Goal: Task Accomplishment & Management: Use online tool/utility

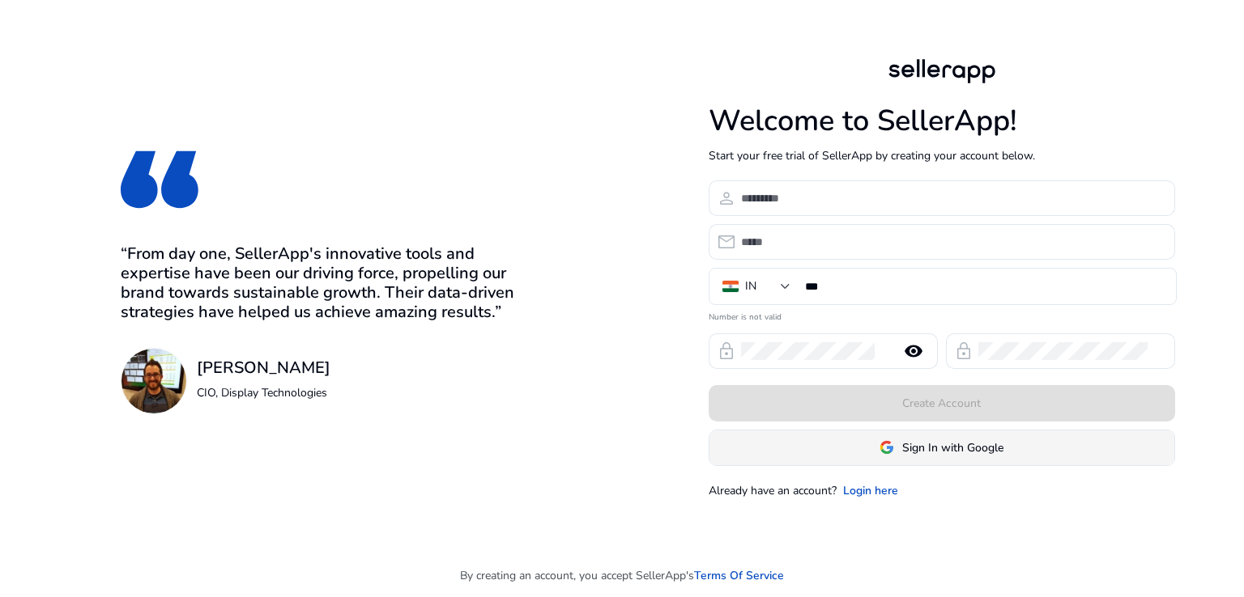
click at [997, 440] on span "Sign In with Google" at bounding box center [952, 448] width 101 height 17
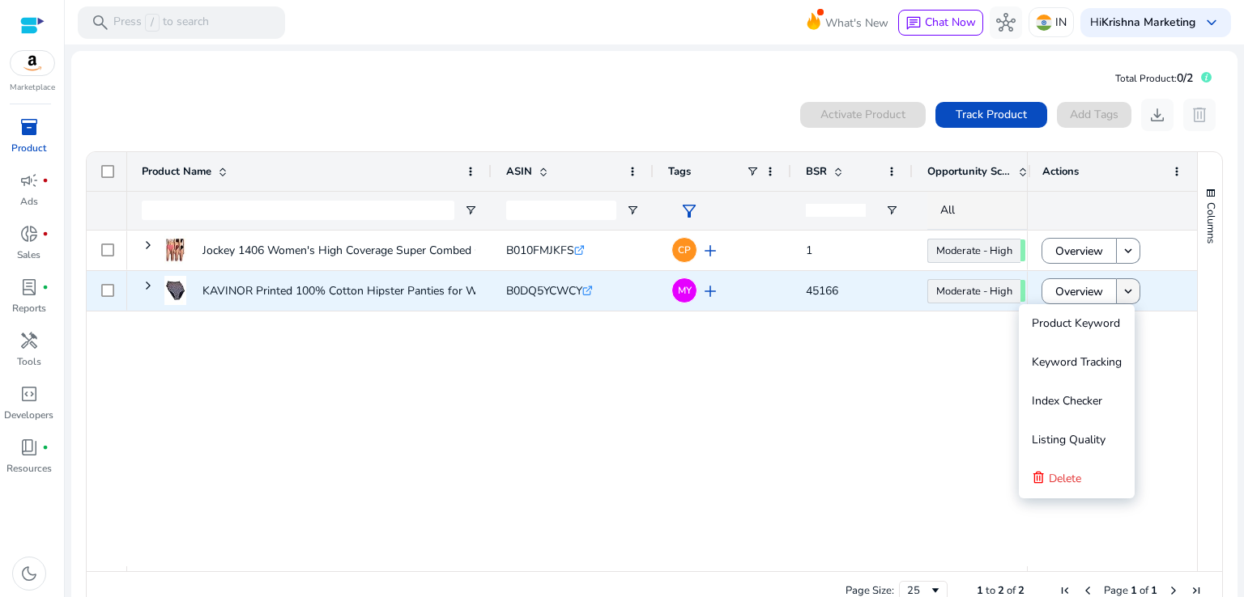
click at [1127, 292] on mat-icon "keyboard_arrow_down" at bounding box center [1127, 291] width 15 height 15
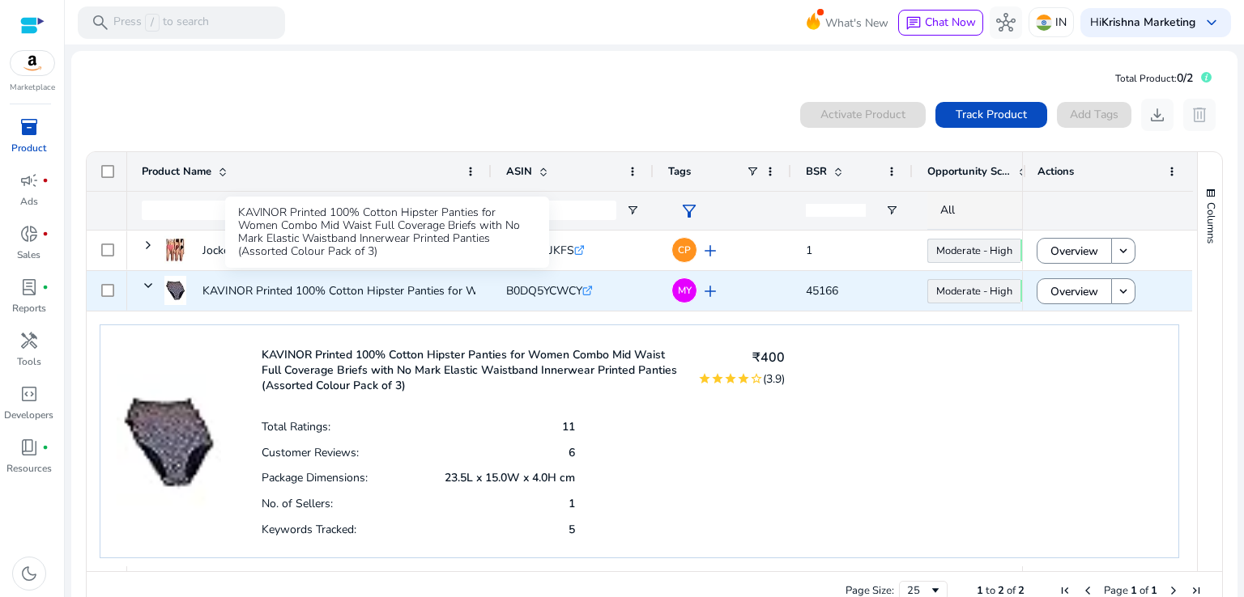
click at [257, 298] on p "KAVINOR Printed 100% Cotton Hipster Panties for Women Combo Mid..." at bounding box center [388, 290] width 372 height 33
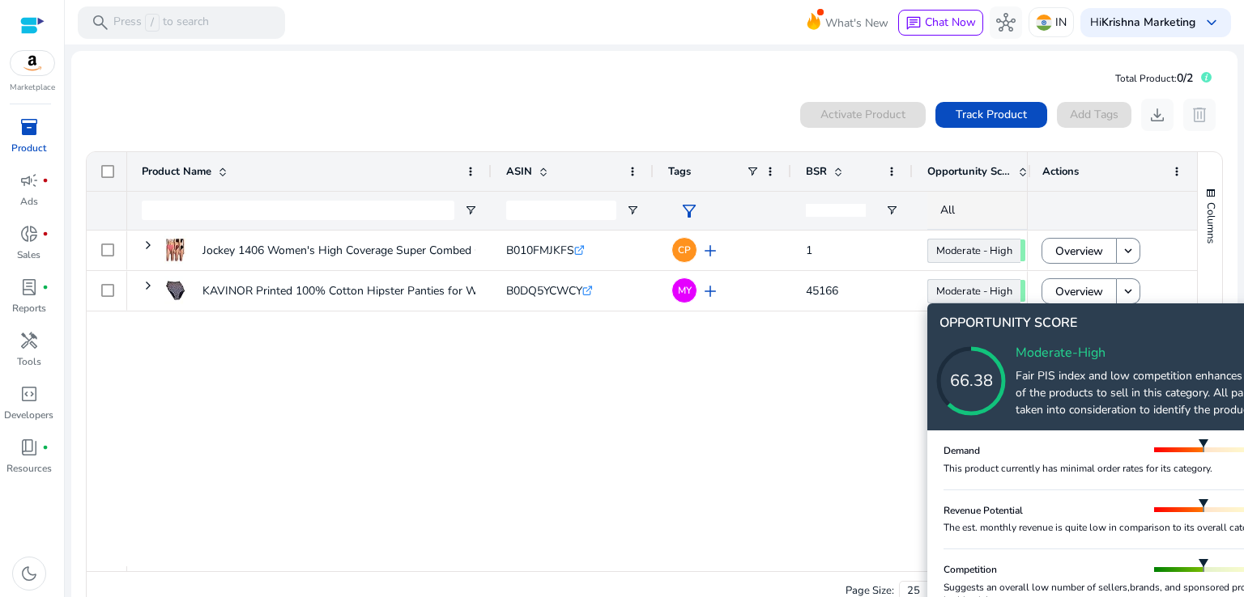
click at [1067, 290] on icon at bounding box center [987, 365] width 162 height 162
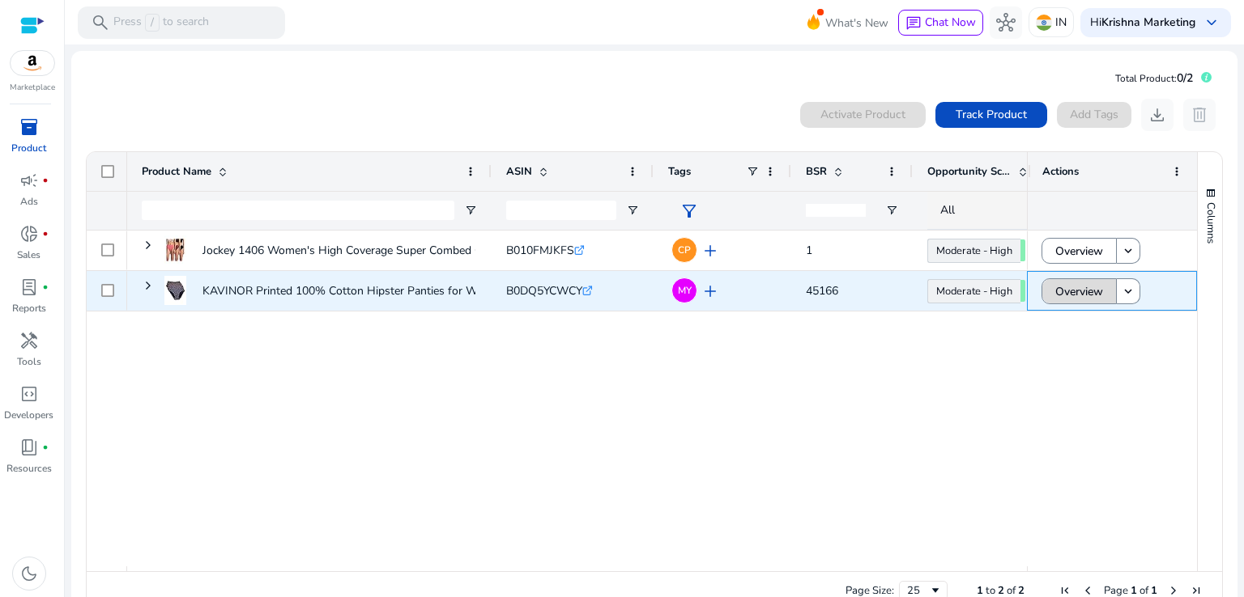
click at [1063, 296] on span "Overview" at bounding box center [1079, 291] width 48 height 33
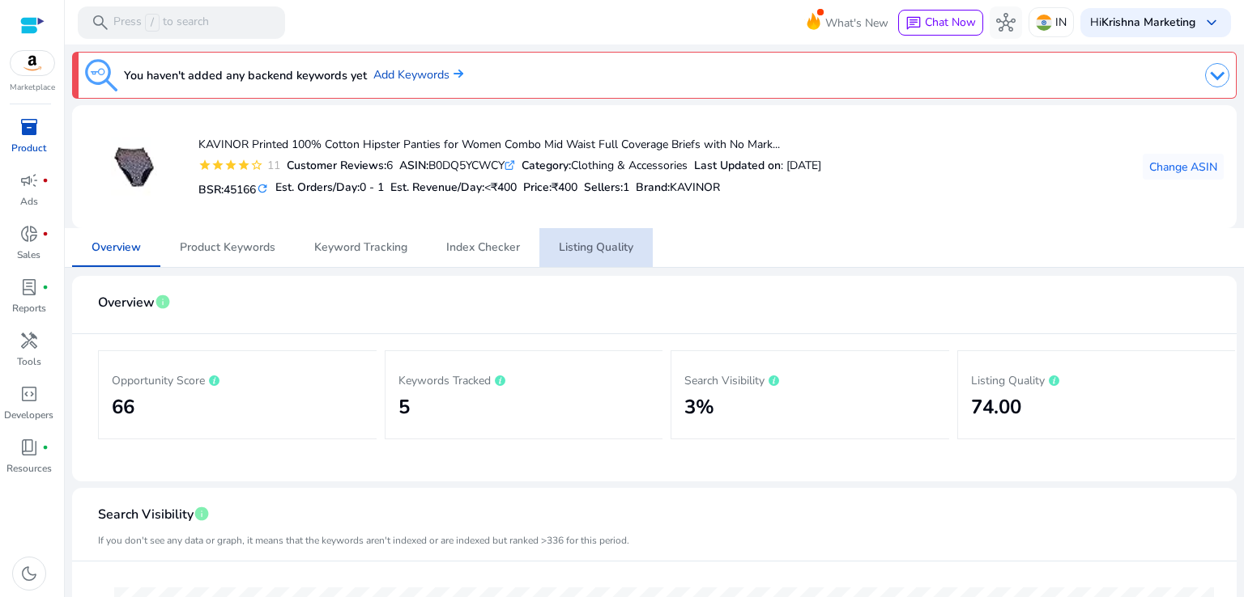
click at [579, 236] on span "Listing Quality" at bounding box center [596, 247] width 74 height 39
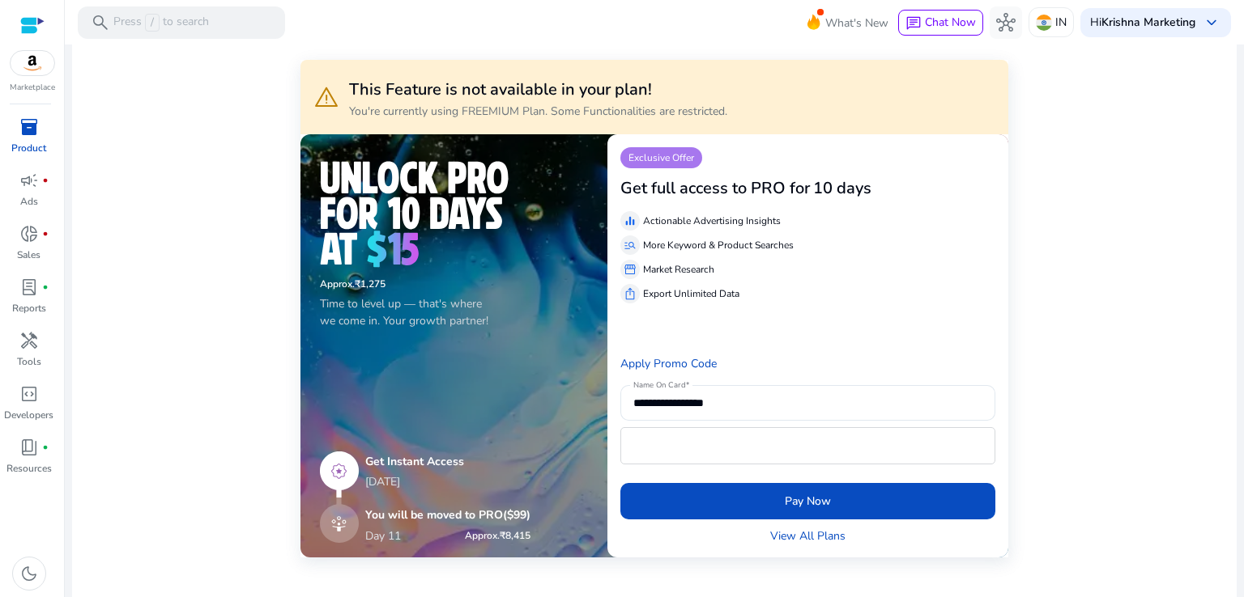
scroll to position [304, 0]
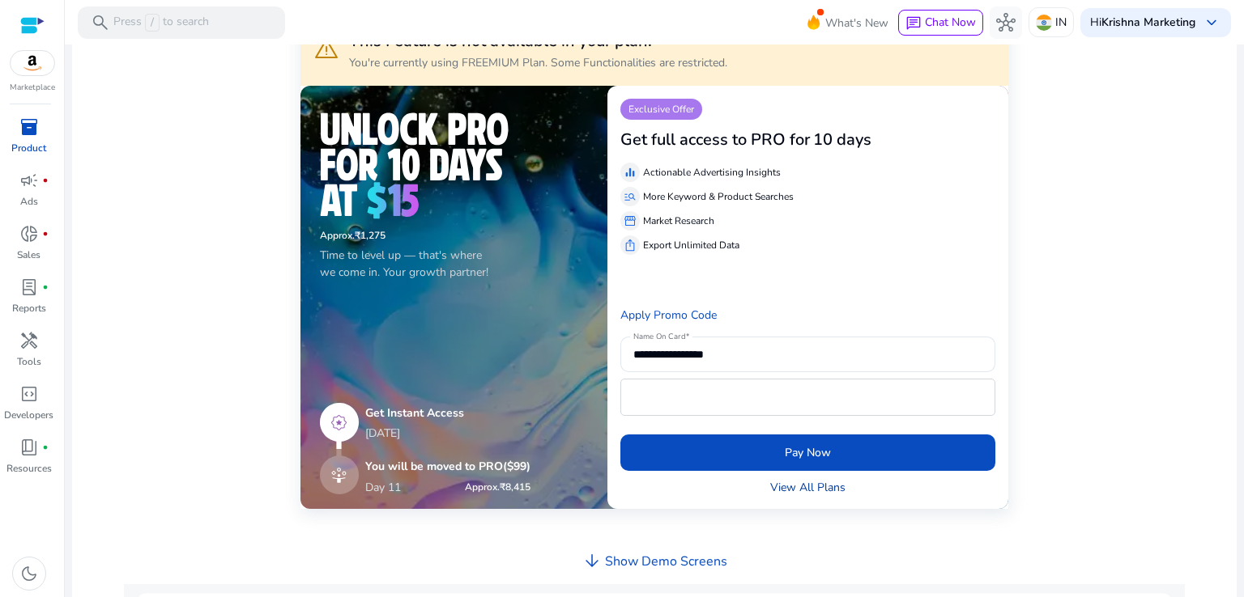
click at [812, 492] on link "View All Plans" at bounding box center [807, 487] width 75 height 17
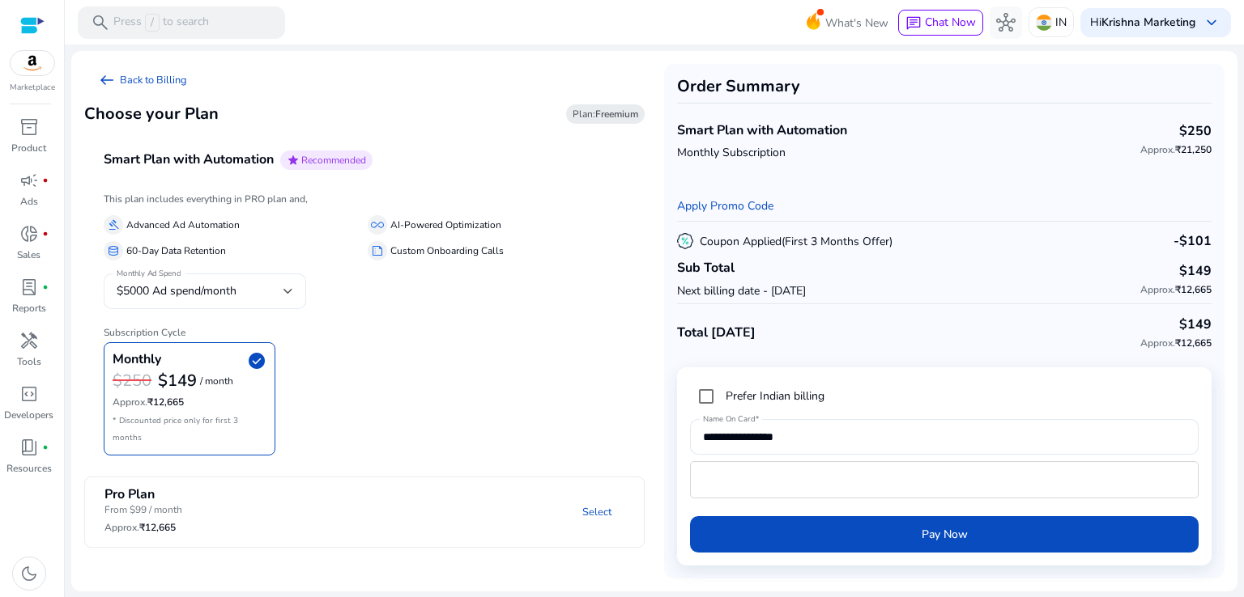
click at [271, 288] on div "$5000 Ad spend/month" at bounding box center [200, 292] width 167 height 18
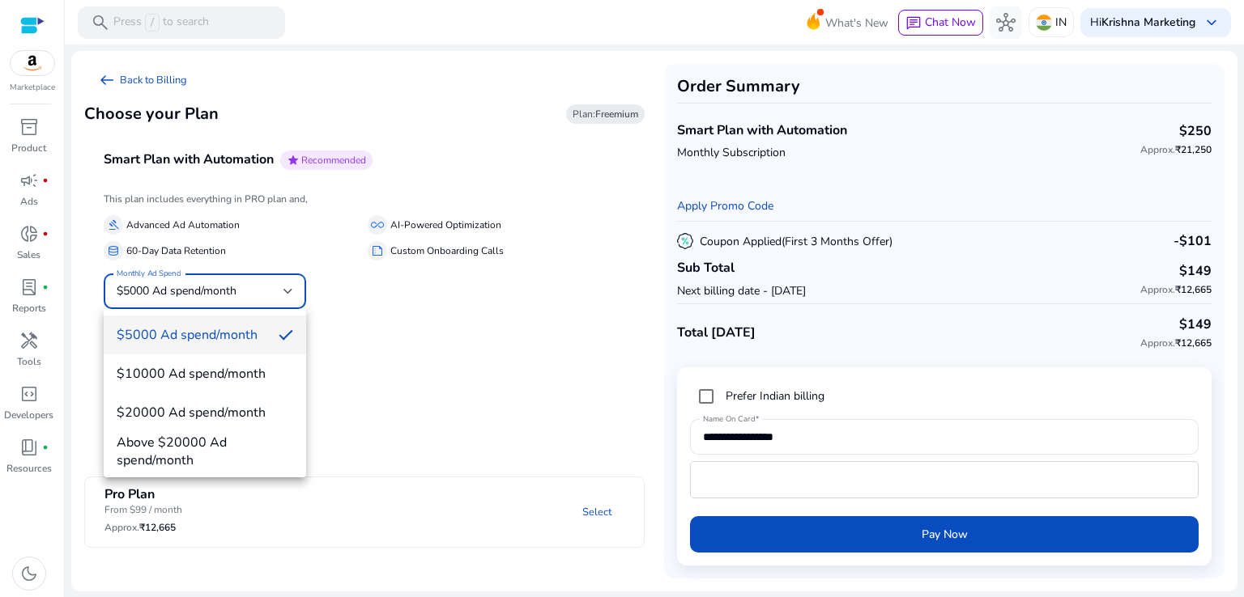
click at [271, 295] on div at bounding box center [622, 298] width 1244 height 597
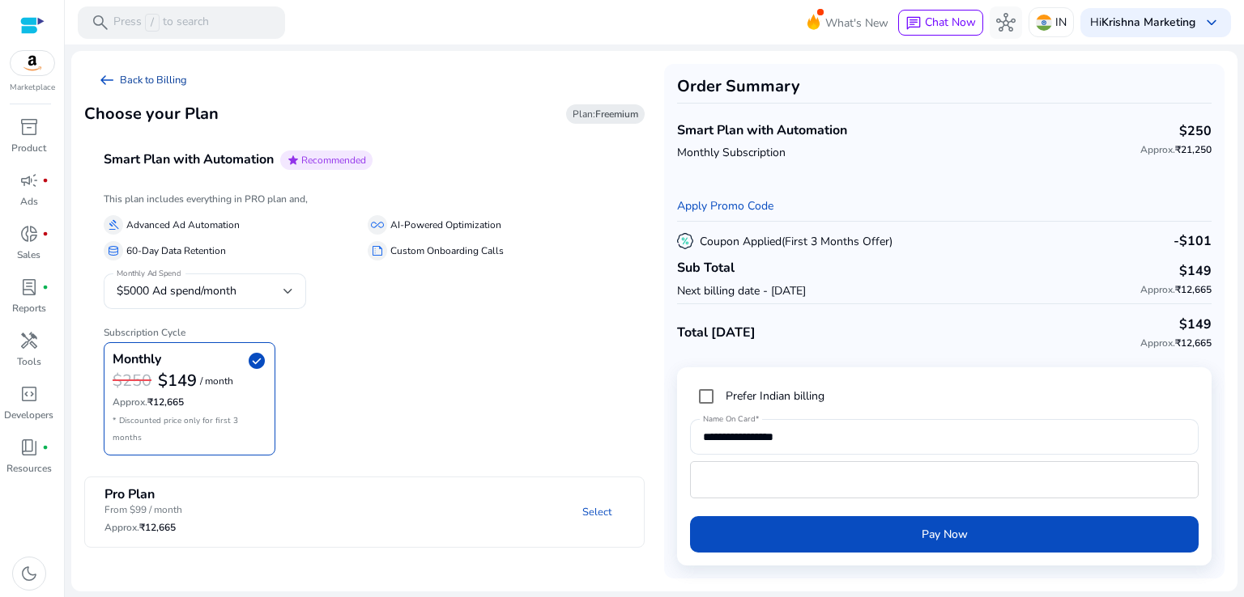
click at [145, 84] on link "arrow_left_alt Back to Billing" at bounding box center [142, 80] width 116 height 32
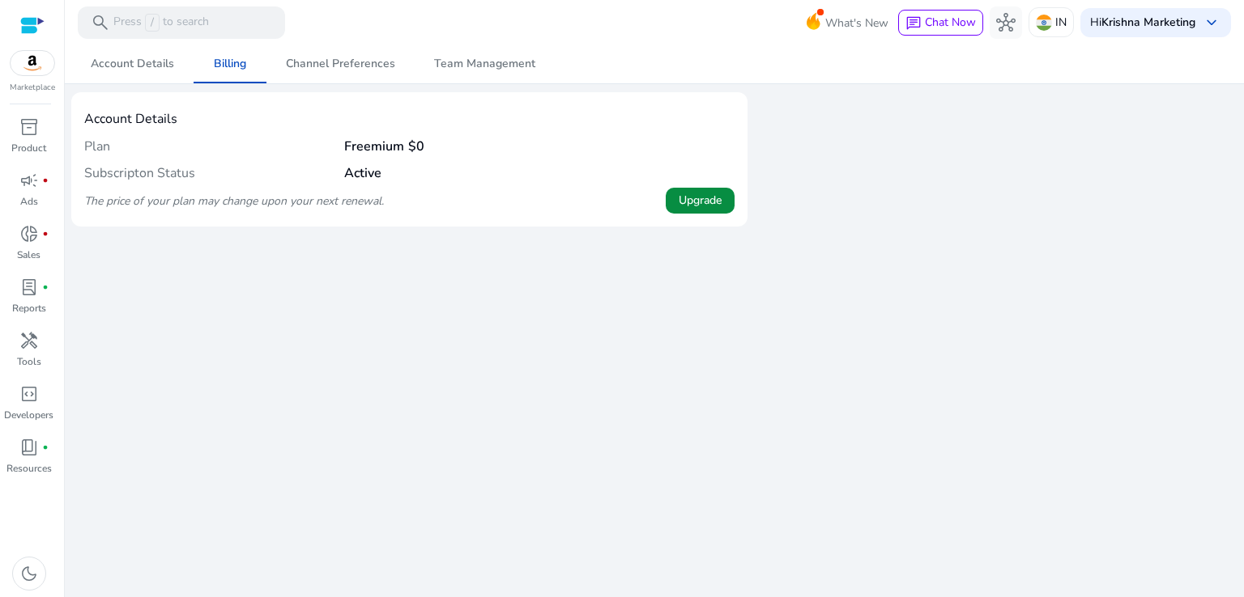
click at [703, 189] on span at bounding box center [699, 200] width 69 height 39
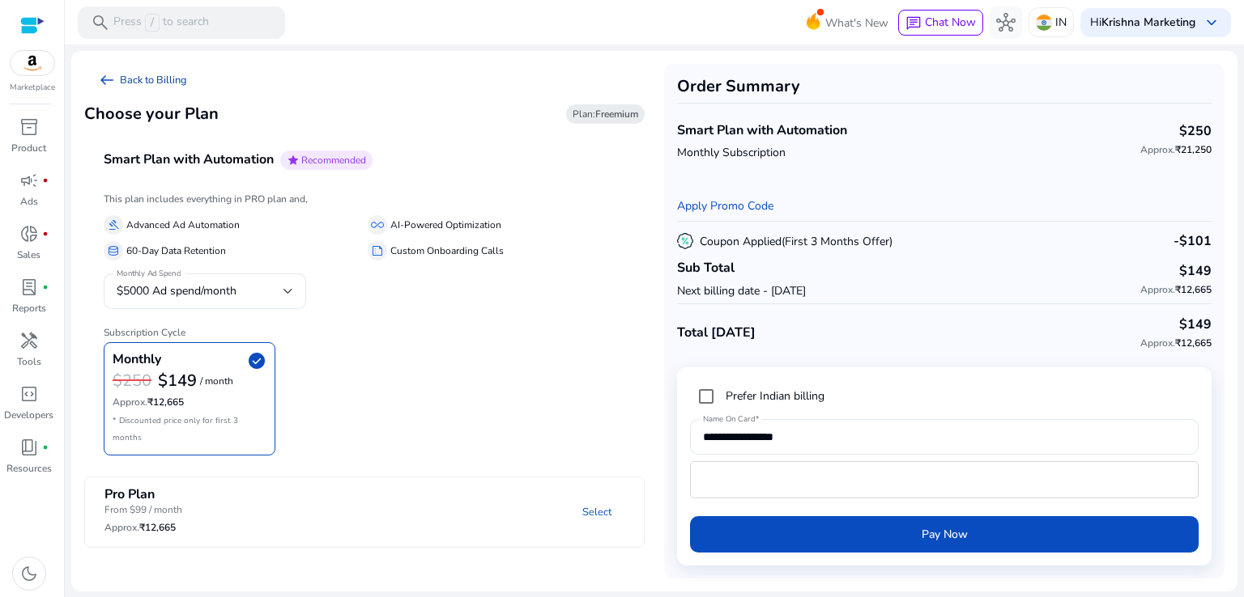
click at [116, 79] on span "arrow_left_alt" at bounding box center [106, 79] width 19 height 19
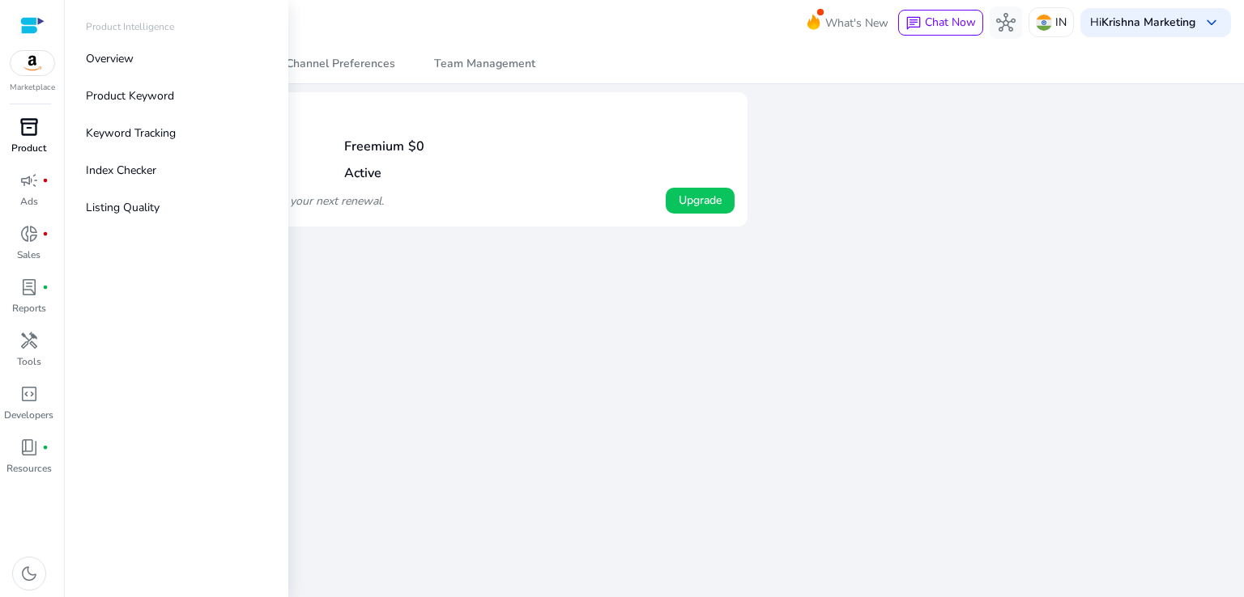
click at [23, 141] on p "Product" at bounding box center [28, 148] width 35 height 15
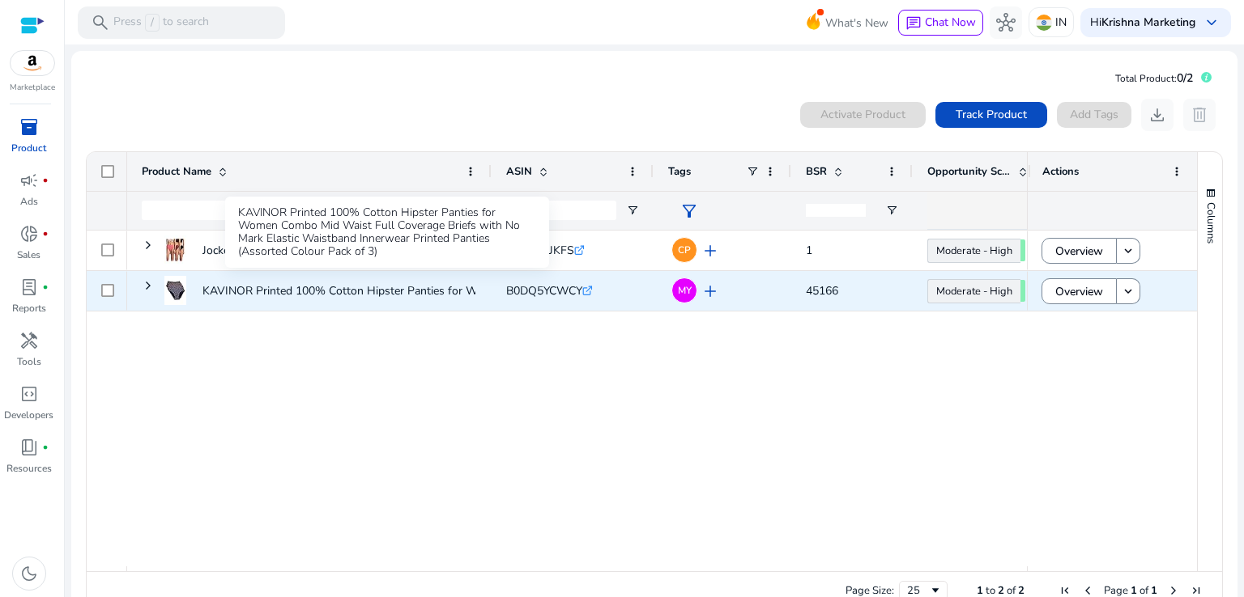
click at [440, 288] on p "KAVINOR Printed 100% Cotton Hipster Panties for Women Combo Mid..." at bounding box center [388, 290] width 372 height 33
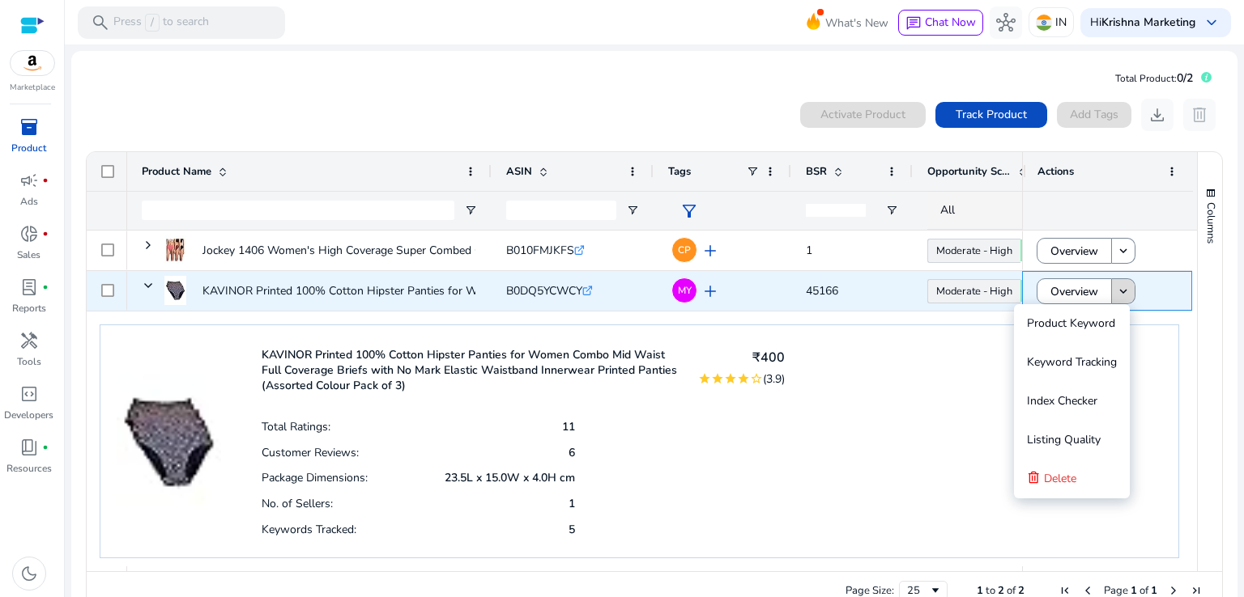
click at [1117, 291] on mat-icon "keyboard_arrow_down" at bounding box center [1123, 291] width 15 height 15
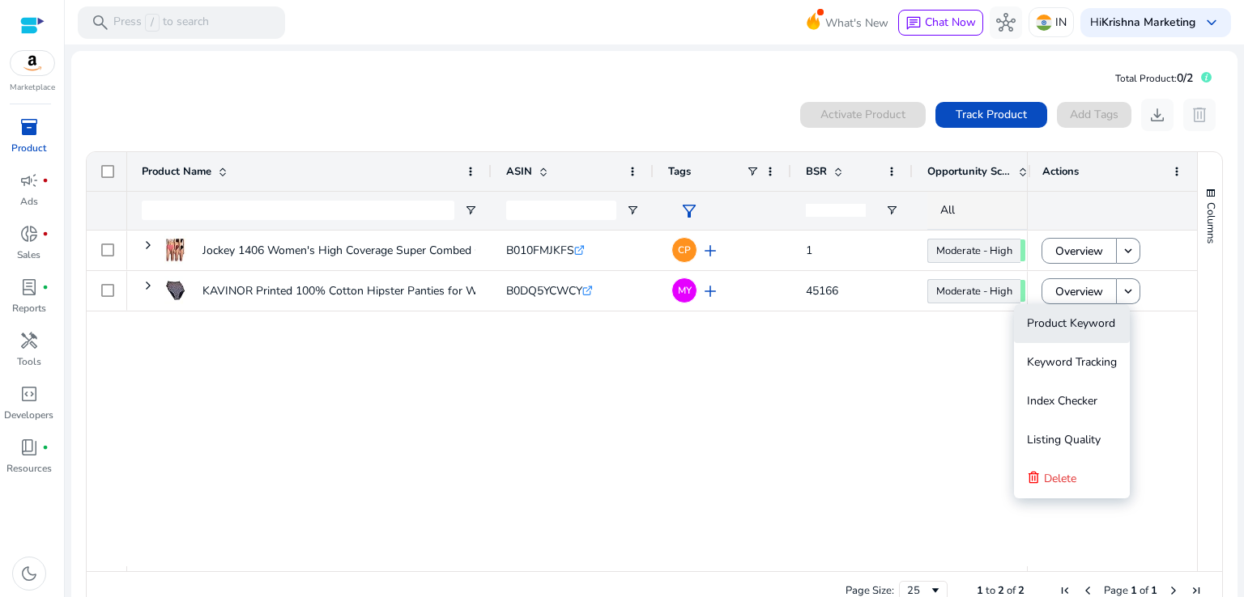
click at [1061, 331] on span "Product Keyword" at bounding box center [1071, 324] width 88 height 32
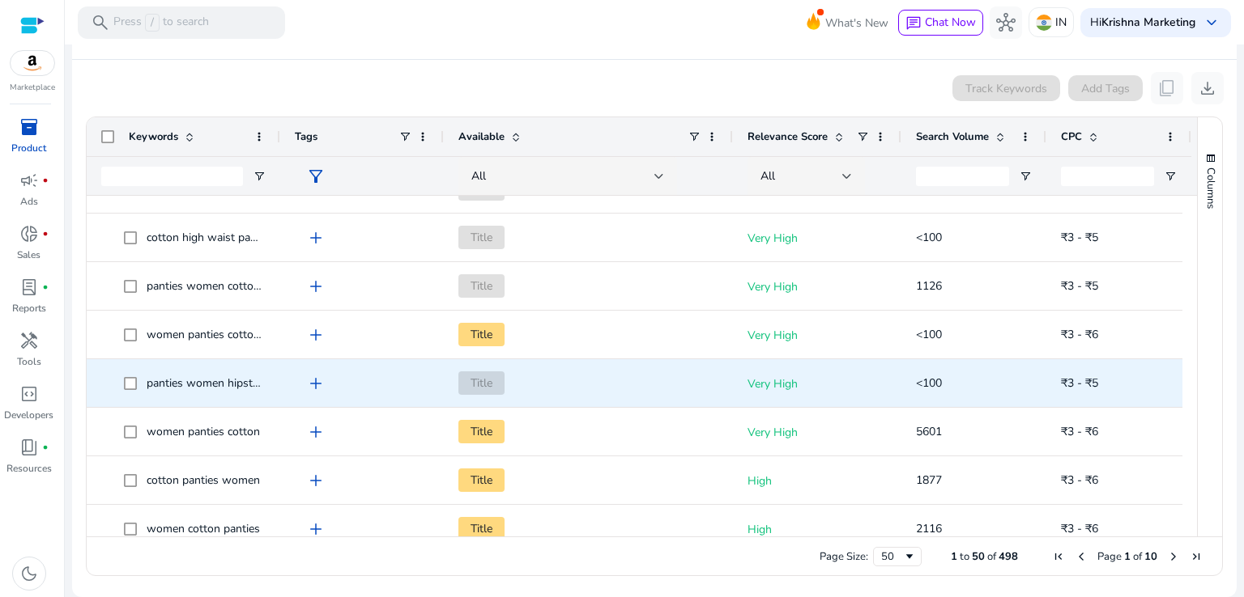
click at [238, 383] on span "panties women hipster lining" at bounding box center [220, 383] width 147 height 15
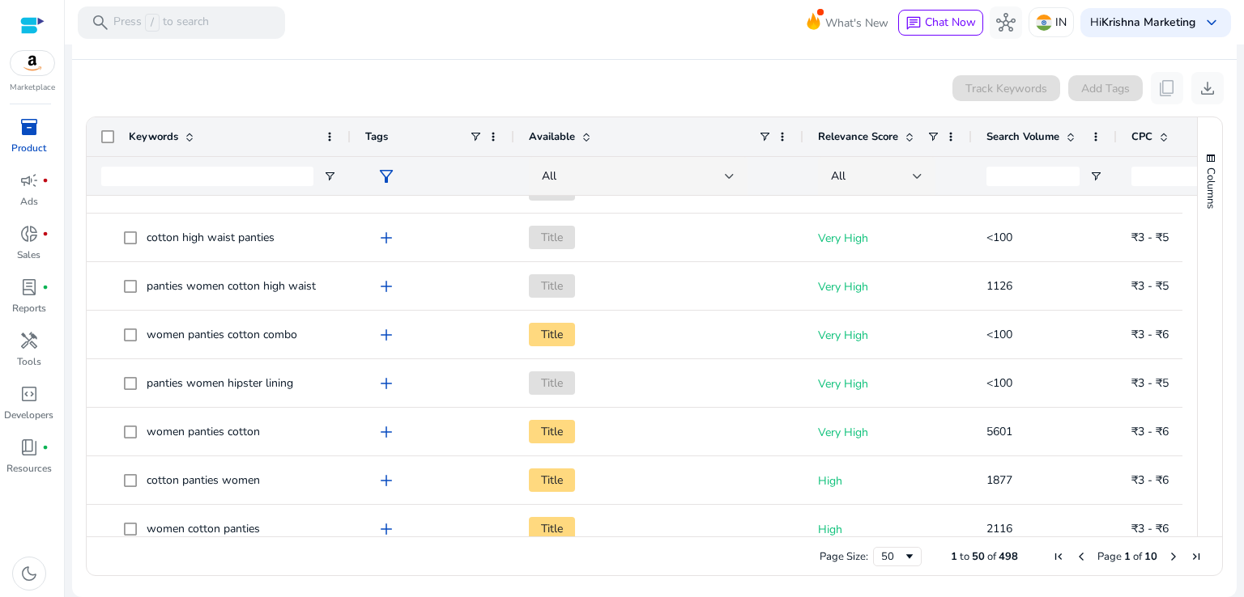
drag, startPoint x: 278, startPoint y: 139, endPoint x: 349, endPoint y: 139, distance: 70.4
click at [349, 139] on div at bounding box center [350, 136] width 6 height 39
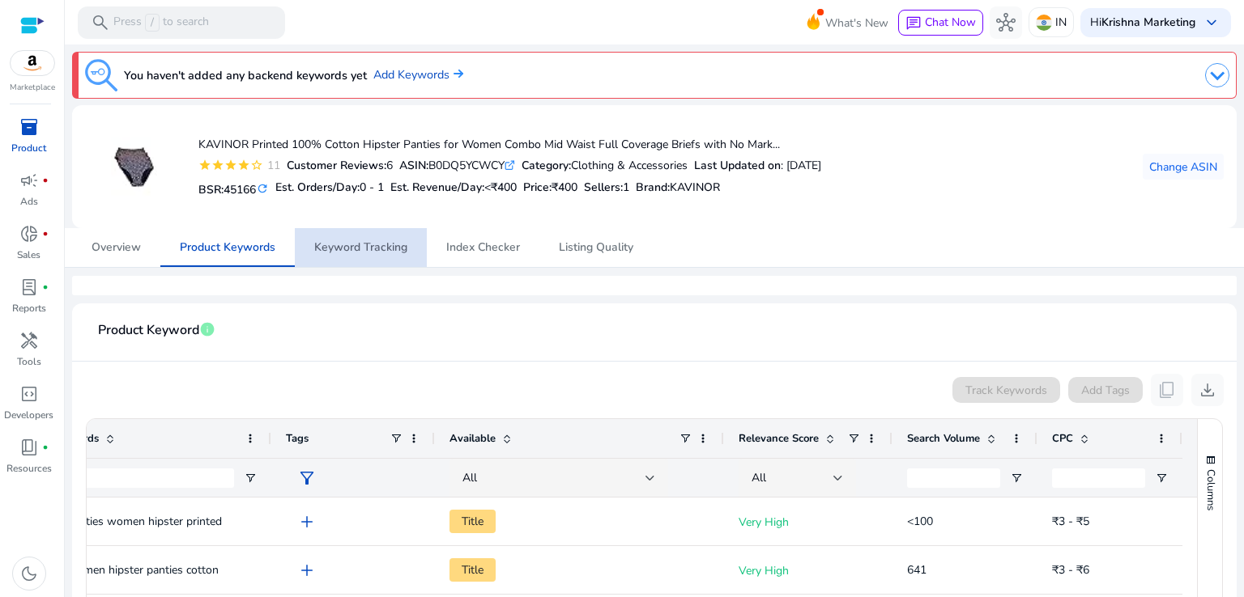
click at [396, 242] on span "Keyword Tracking" at bounding box center [360, 247] width 93 height 11
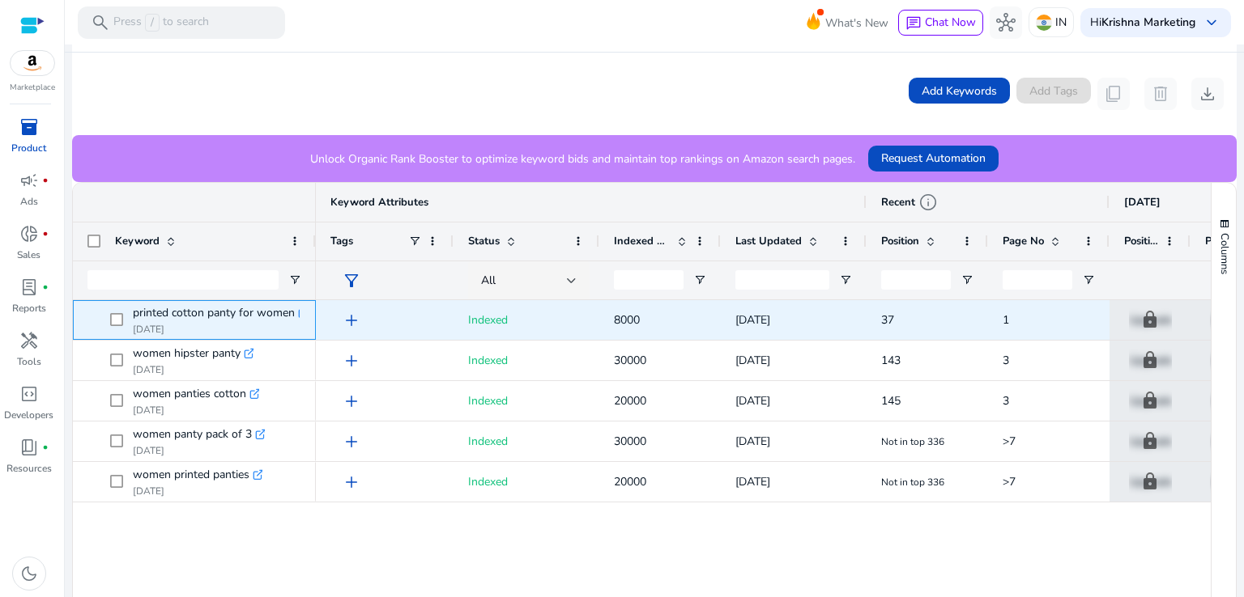
click at [299, 313] on icon at bounding box center [303, 313] width 8 height 8
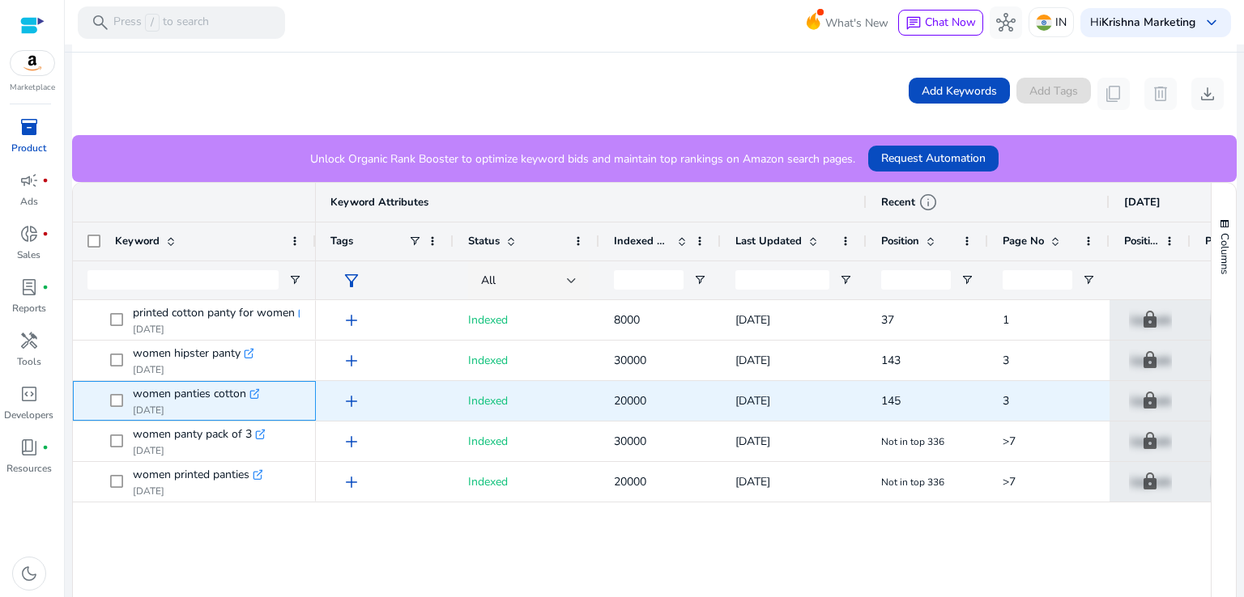
click at [253, 389] on icon ".st0{fill:#2c8af8}" at bounding box center [254, 394] width 11 height 11
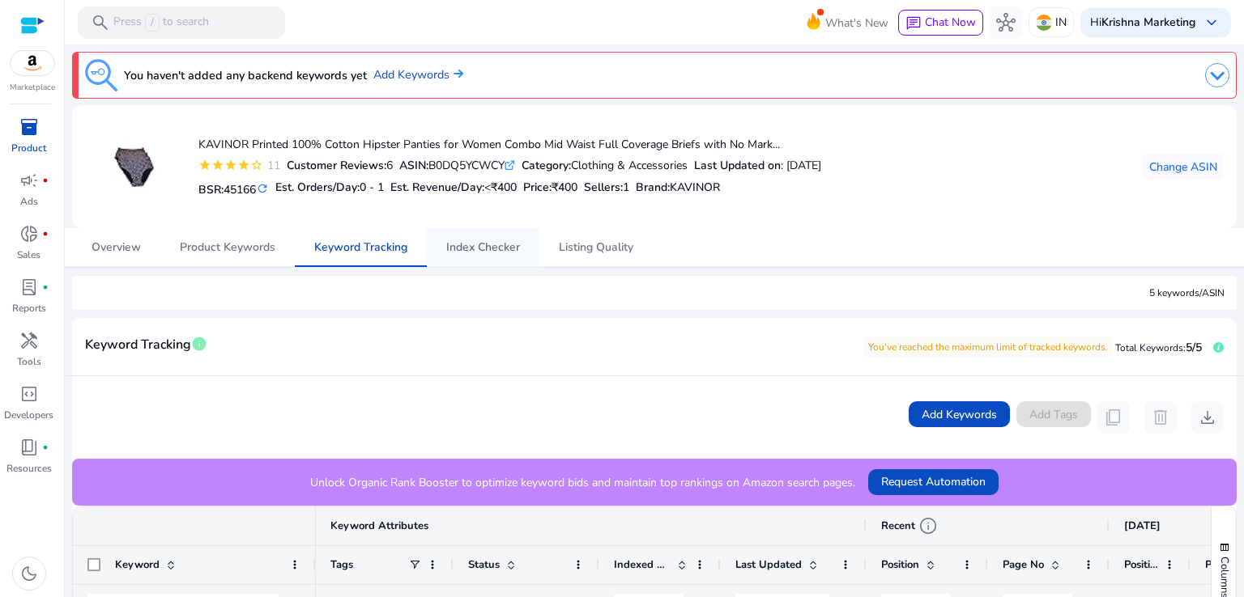
click at [467, 243] on span "Index Checker" at bounding box center [483, 247] width 74 height 11
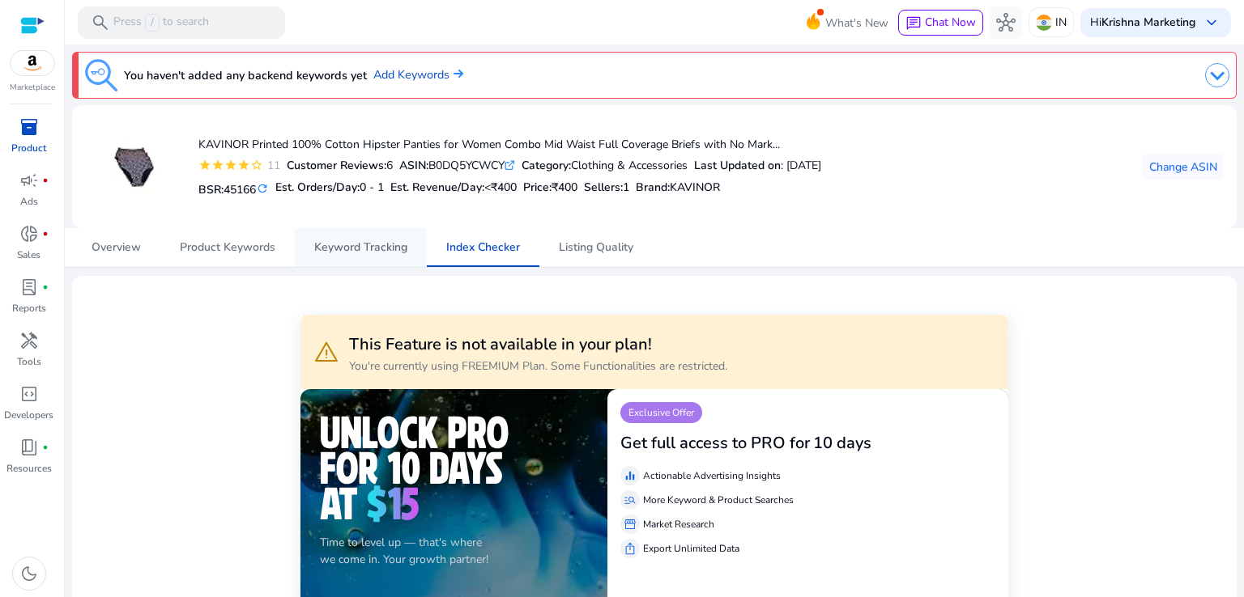
click at [362, 253] on span "Keyword Tracking" at bounding box center [360, 247] width 93 height 11
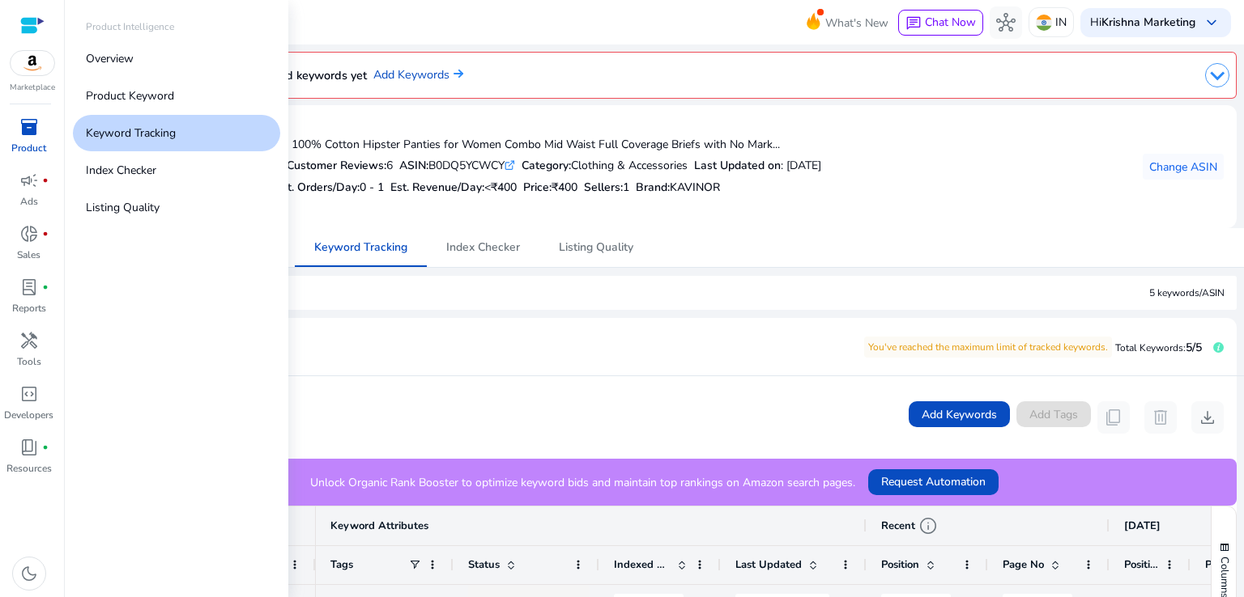
click at [123, 130] on p "Keyword Tracking" at bounding box center [131, 133] width 90 height 17
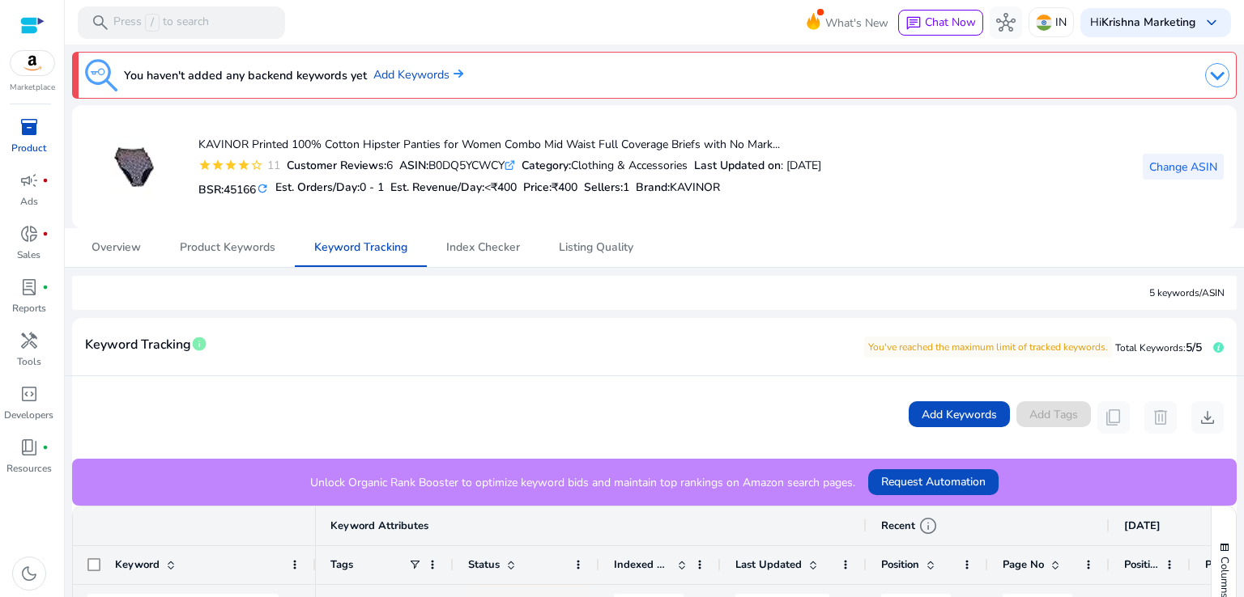
click at [1154, 169] on span "Change ASIN" at bounding box center [1183, 167] width 68 height 17
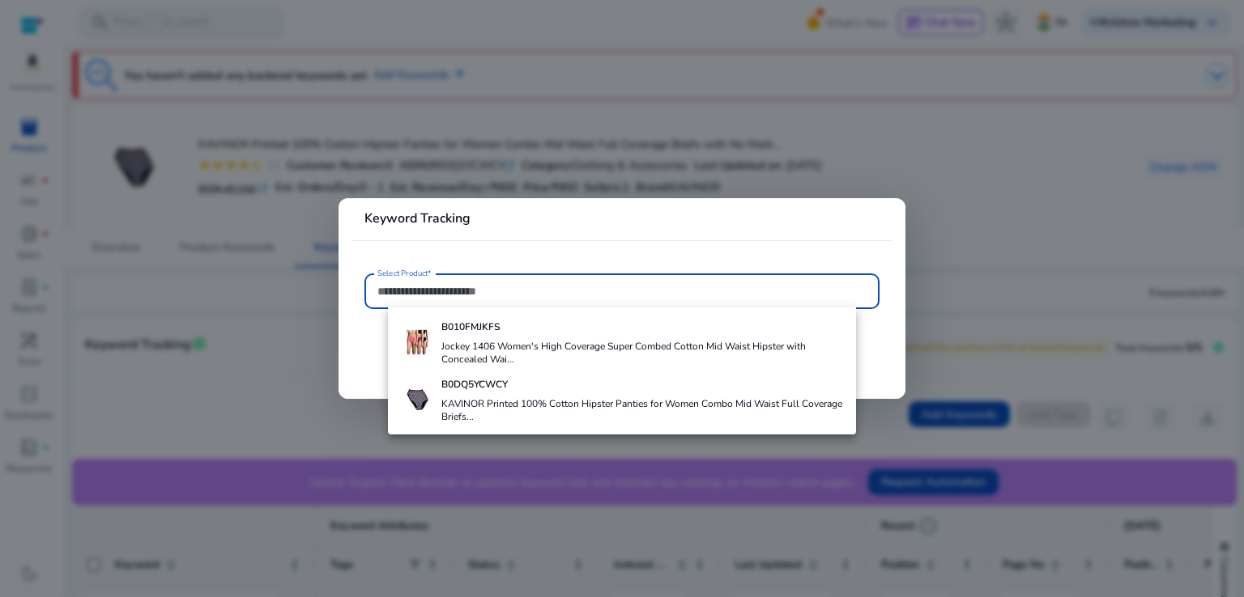
click at [800, 202] on mat-card "Keyword Tracking Select Product*" at bounding box center [621, 298] width 567 height 200
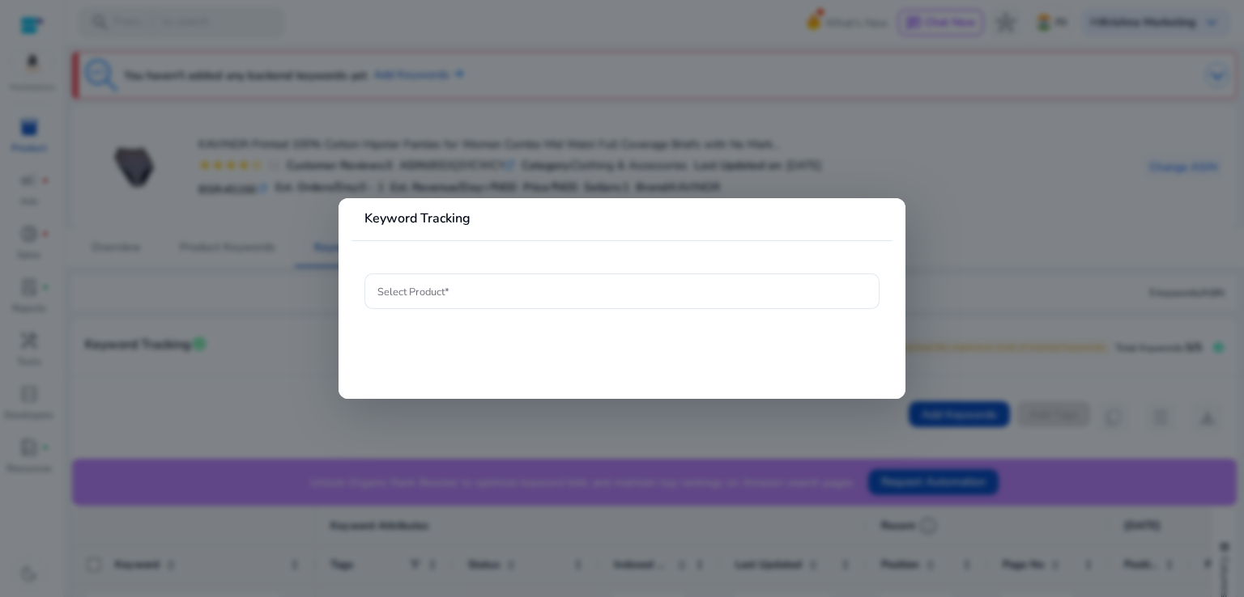
click at [683, 134] on div at bounding box center [622, 298] width 1244 height 597
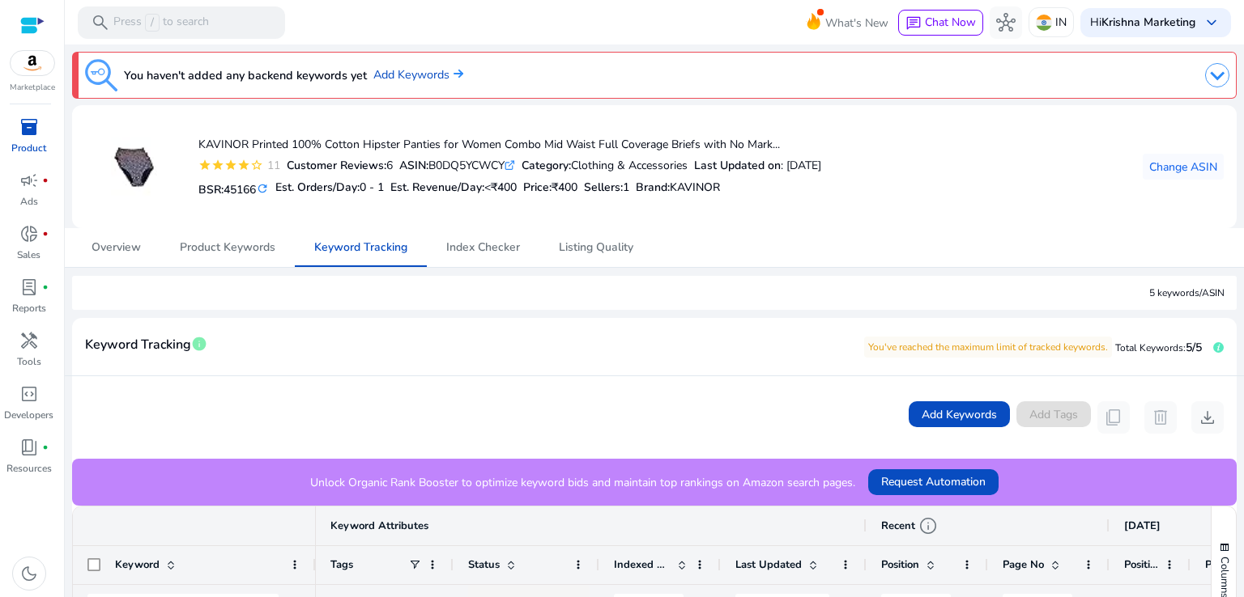
click at [29, 26] on div at bounding box center [32, 25] width 24 height 19
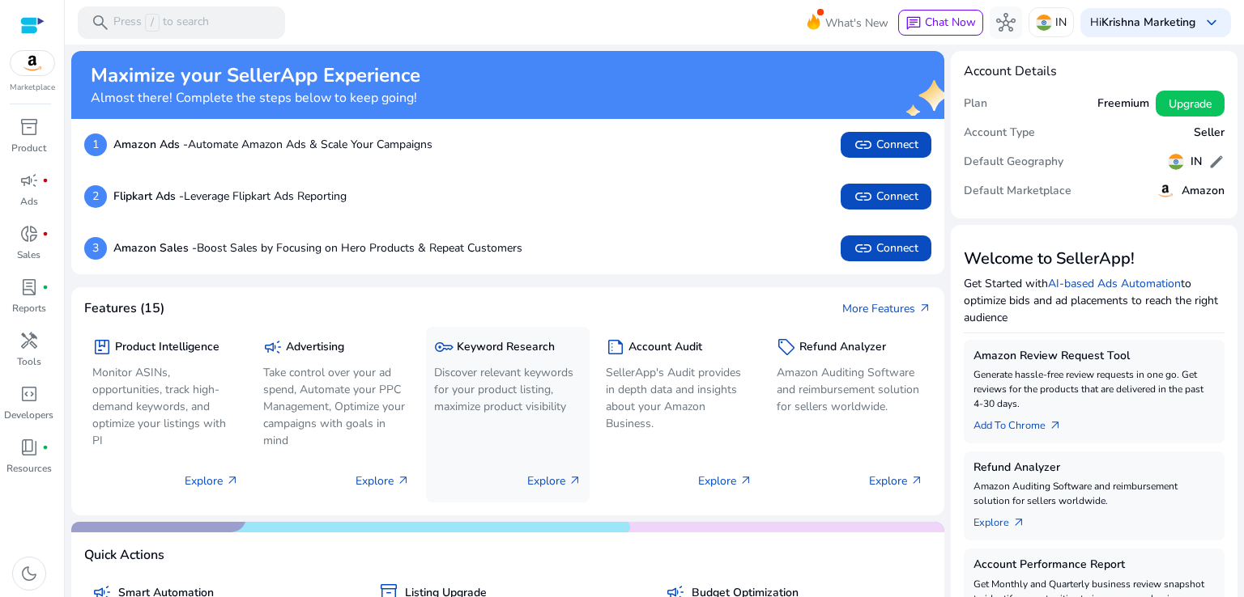
click at [557, 482] on p "Explore arrow_outward" at bounding box center [554, 481] width 54 height 17
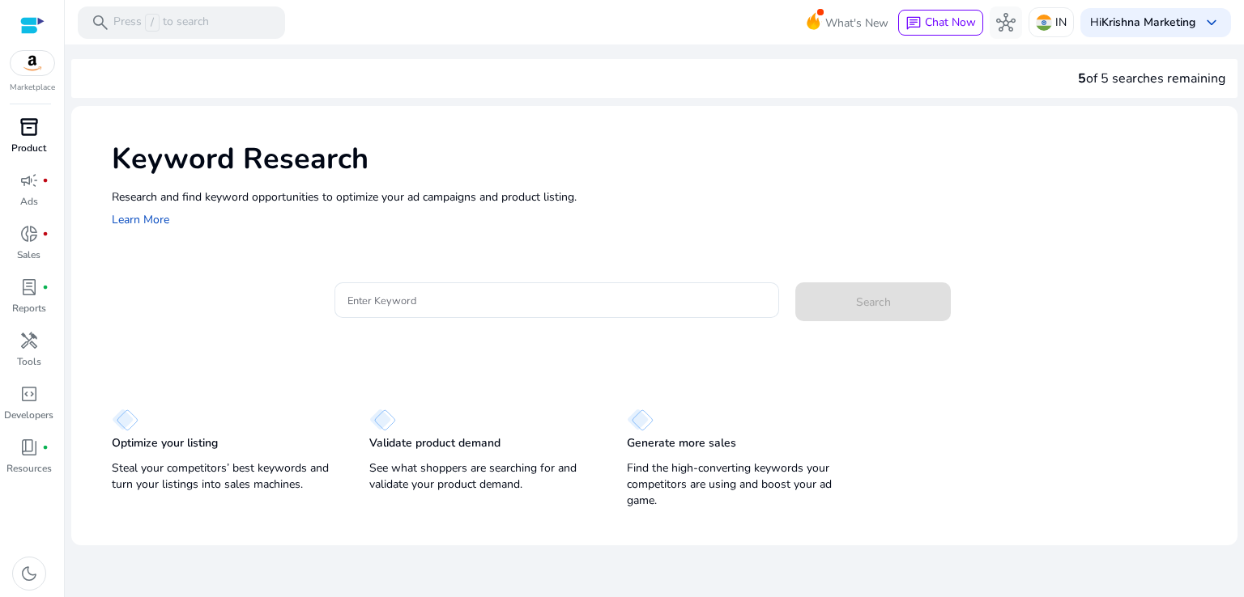
click at [32, 134] on span "inventory_2" at bounding box center [28, 126] width 19 height 19
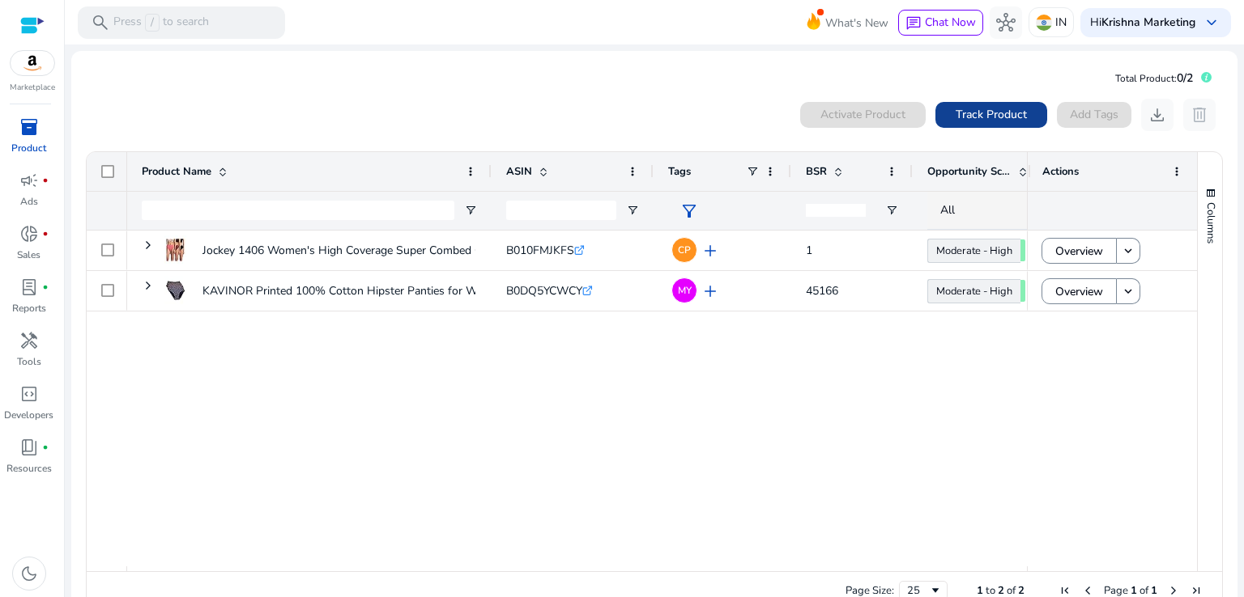
click at [962, 127] on span at bounding box center [991, 115] width 112 height 39
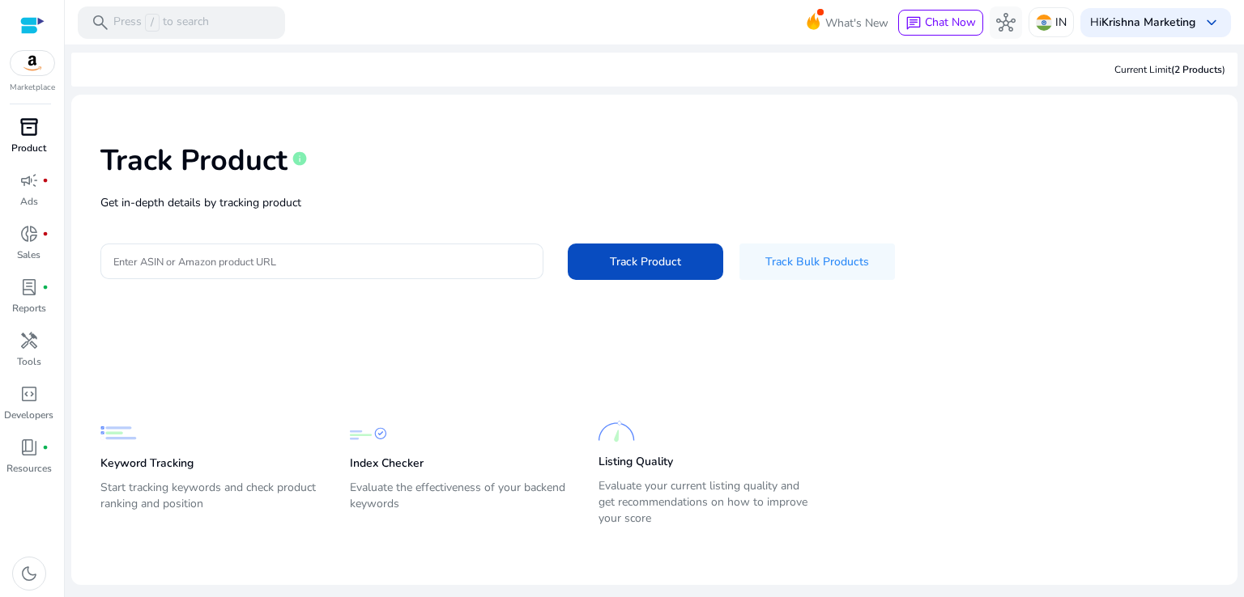
drag, startPoint x: 213, startPoint y: 348, endPoint x: 213, endPoint y: 339, distance: 8.9
click at [213, 339] on mat-card-content "Track Product info Get in-depth details by tracking product Enter ASIN or Amazo…" at bounding box center [654, 340] width 1166 height 491
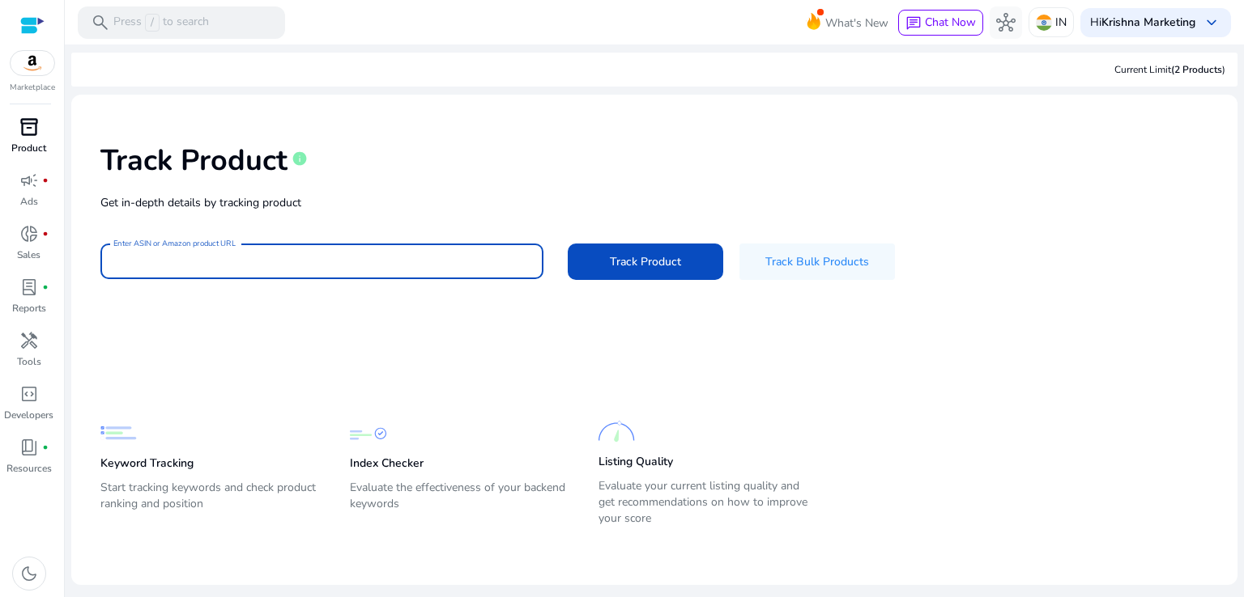
click at [304, 261] on input "Enter ASIN or Amazon product URL" at bounding box center [321, 262] width 417 height 18
paste input "**********"
type input "**********"
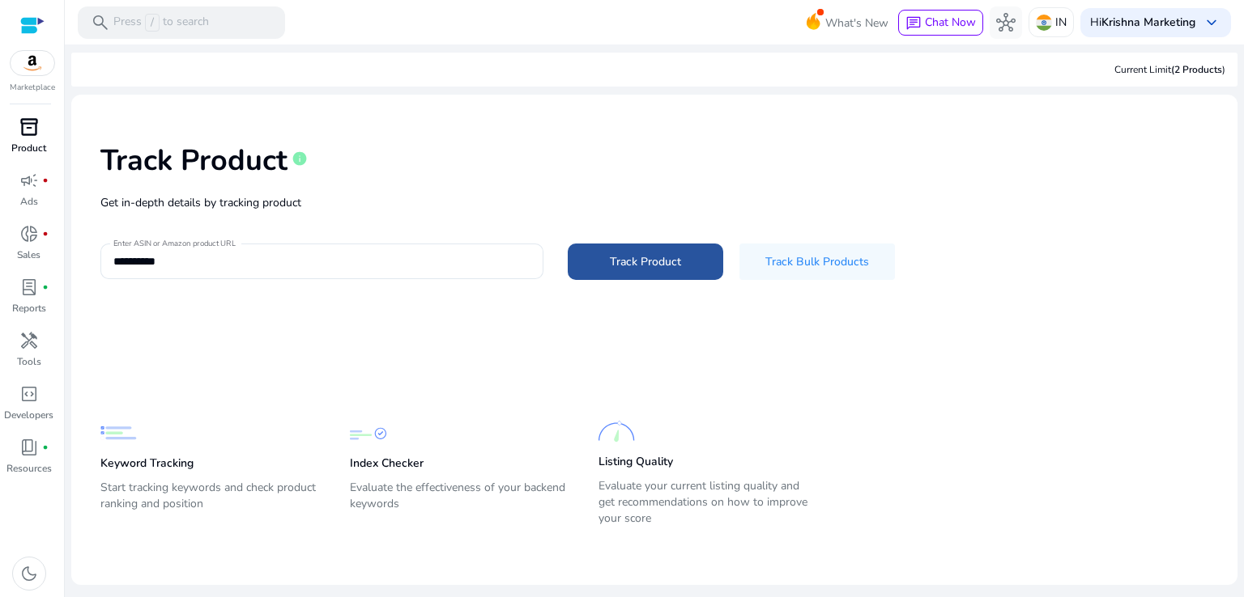
click at [640, 262] on span "Track Product" at bounding box center [645, 261] width 71 height 17
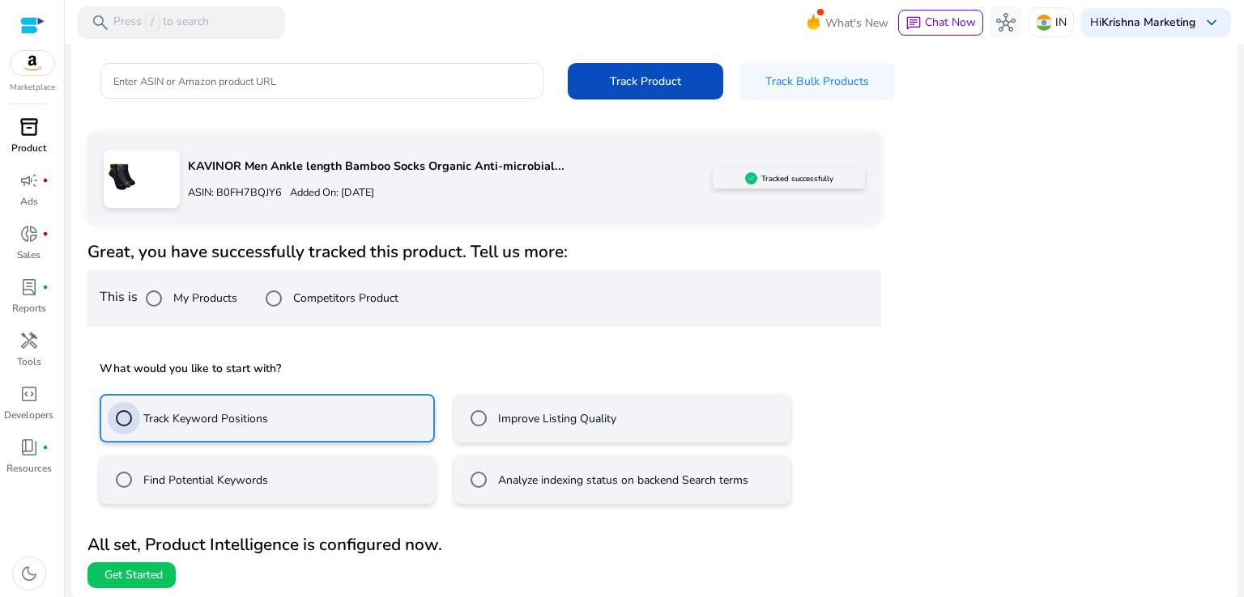
scroll to position [182, 0]
click at [159, 575] on span "Get Started" at bounding box center [133, 574] width 58 height 16
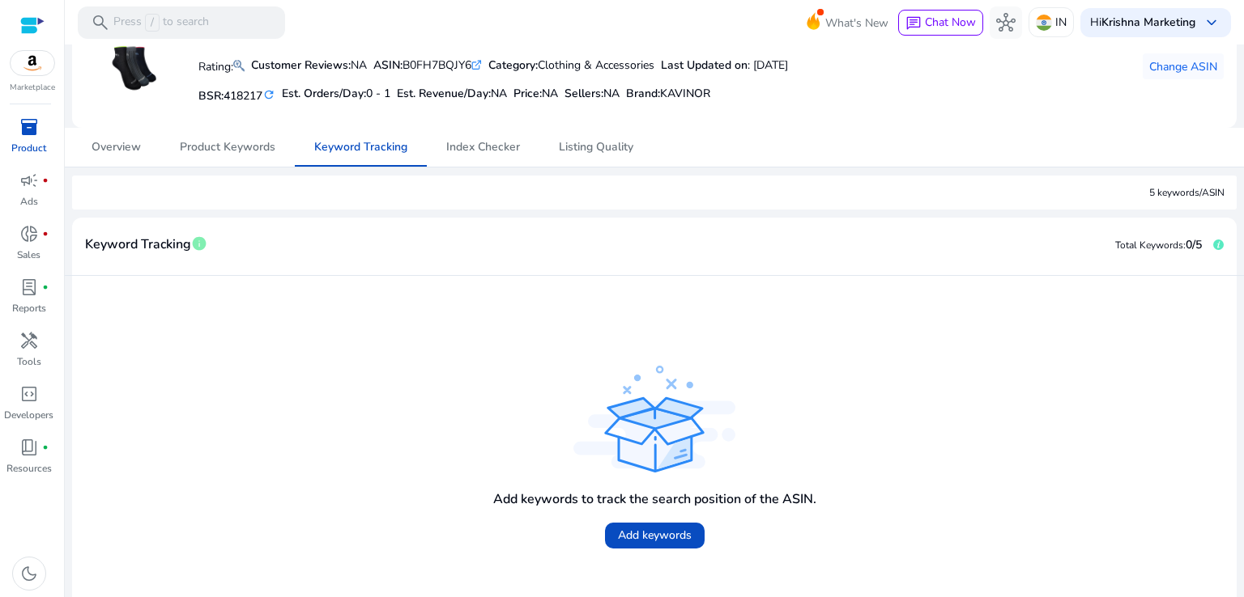
scroll to position [152, 0]
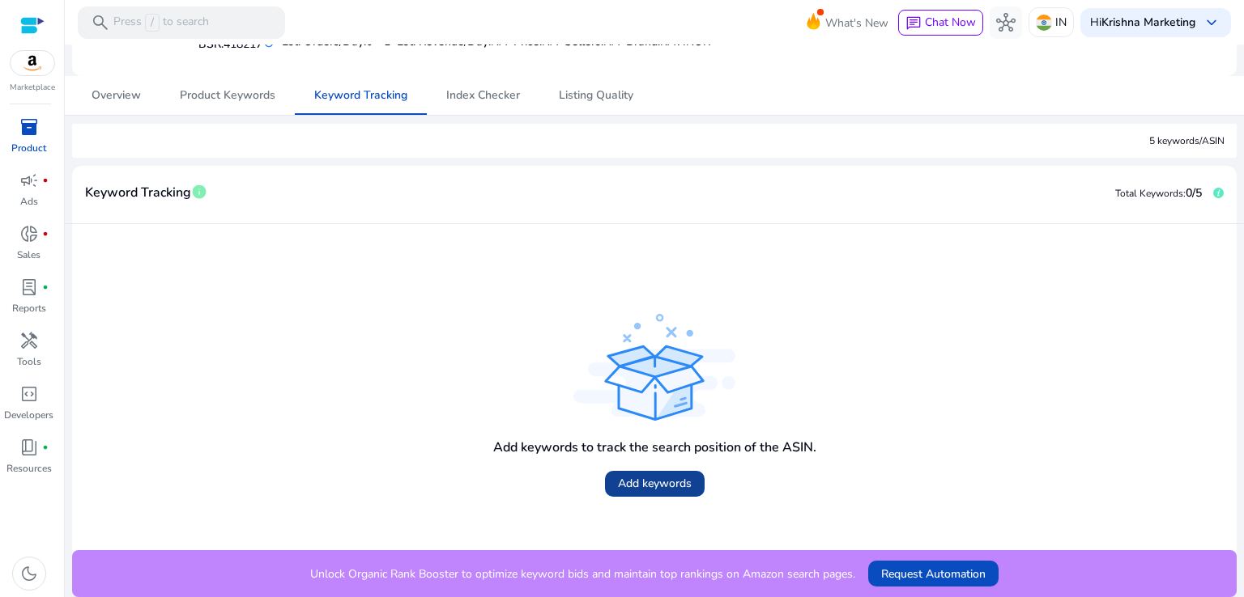
click at [650, 484] on span "Add keywords" at bounding box center [655, 483] width 74 height 17
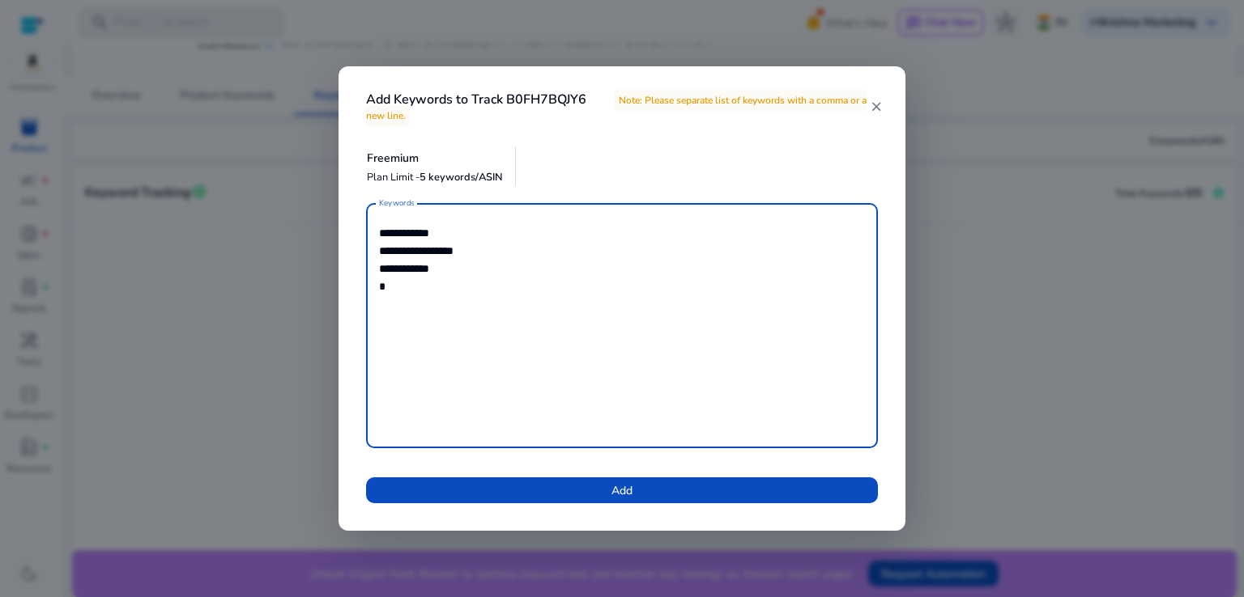
type textarea "**********"
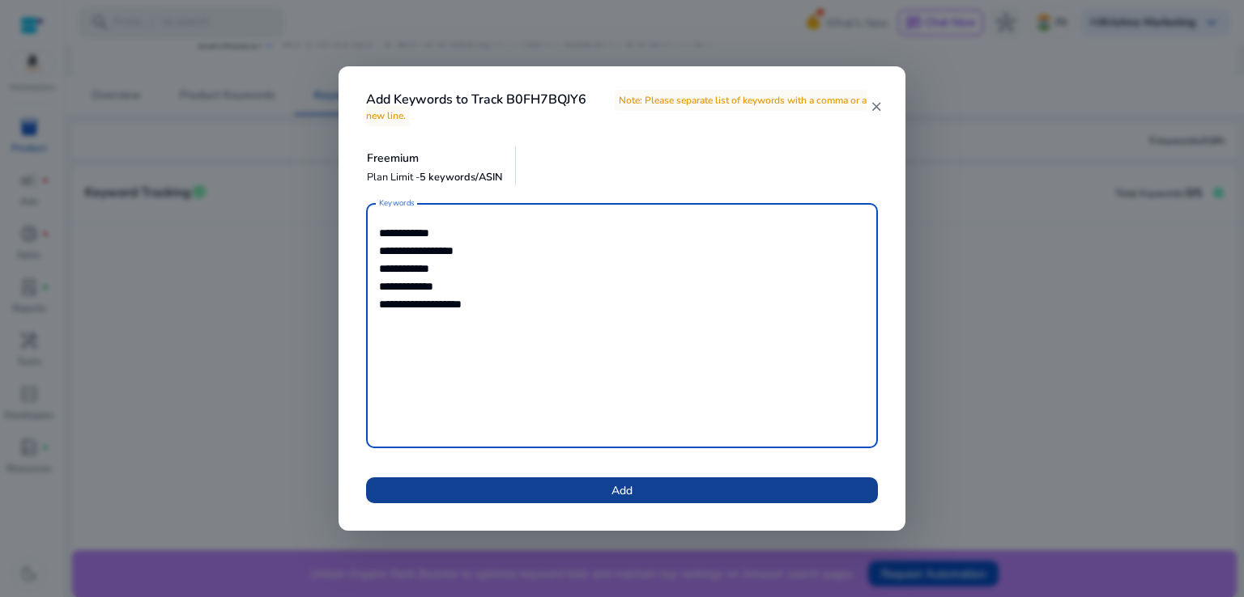
click at [695, 494] on span at bounding box center [622, 490] width 512 height 39
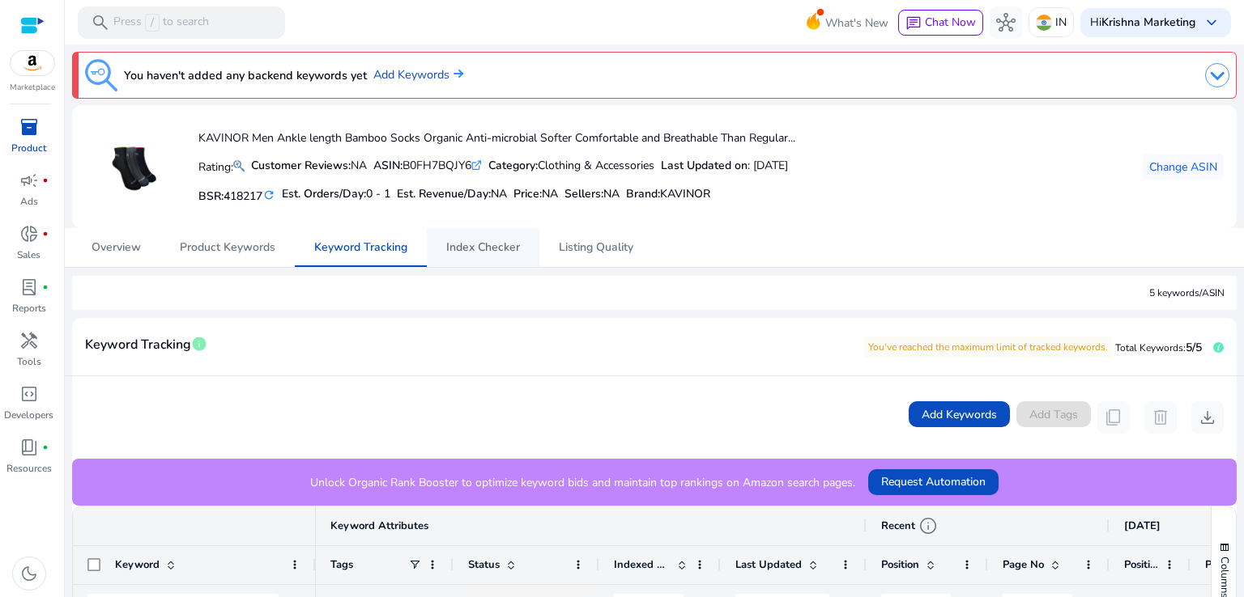
click at [526, 242] on link "Index Checker" at bounding box center [483, 247] width 113 height 39
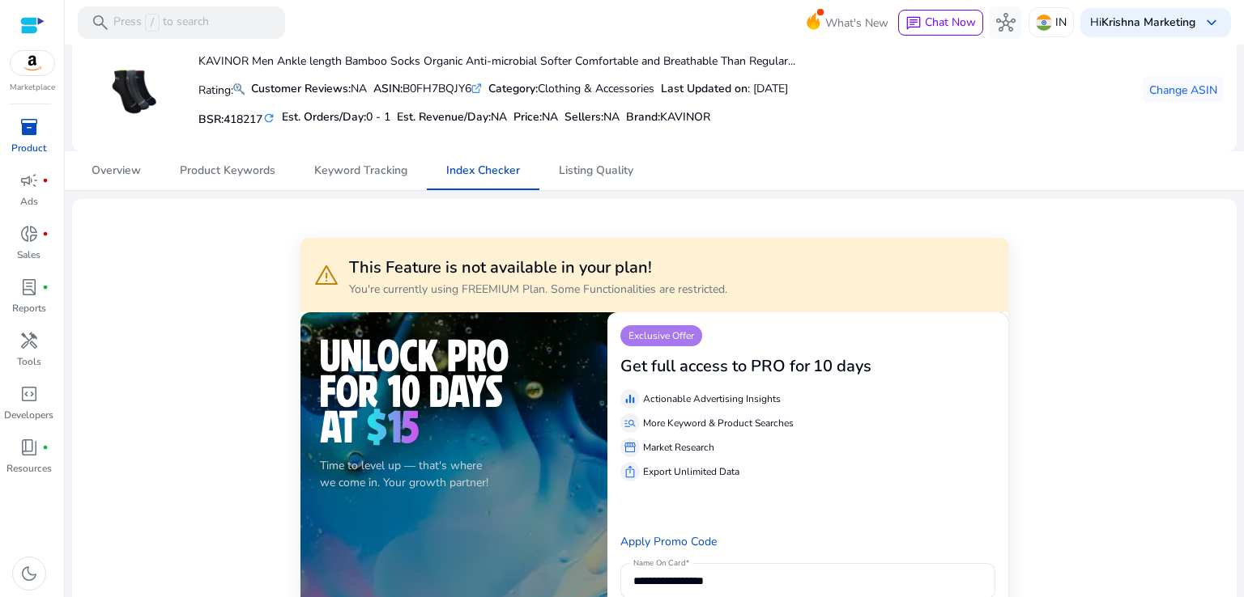
scroll to position [81, 0]
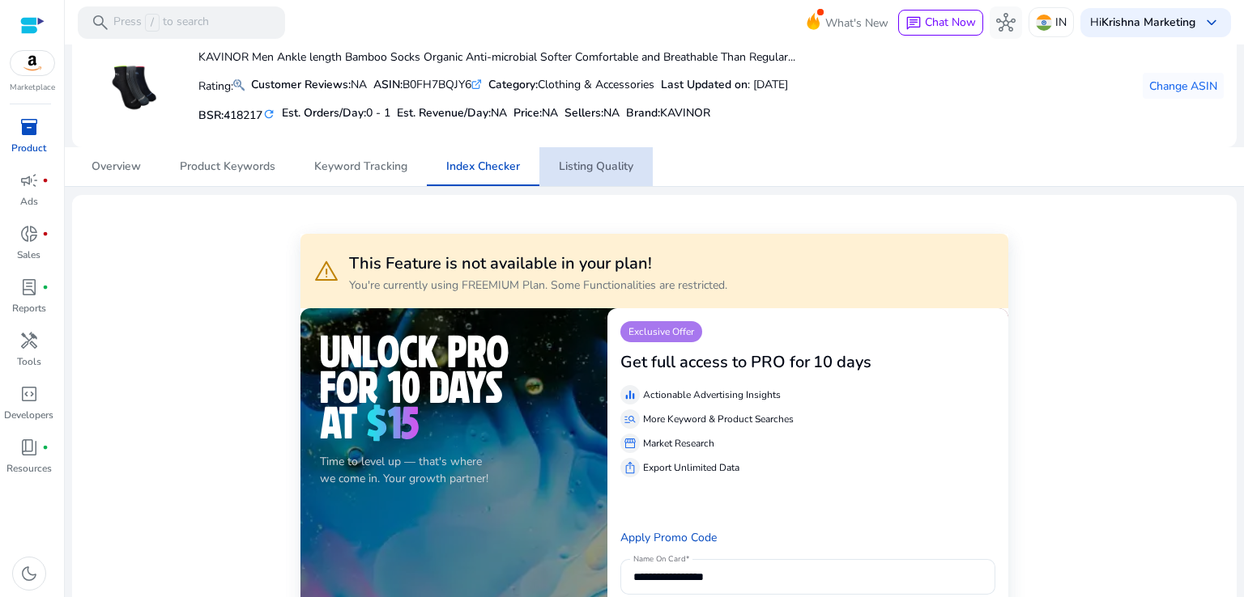
click at [596, 179] on span "Listing Quality" at bounding box center [596, 166] width 74 height 39
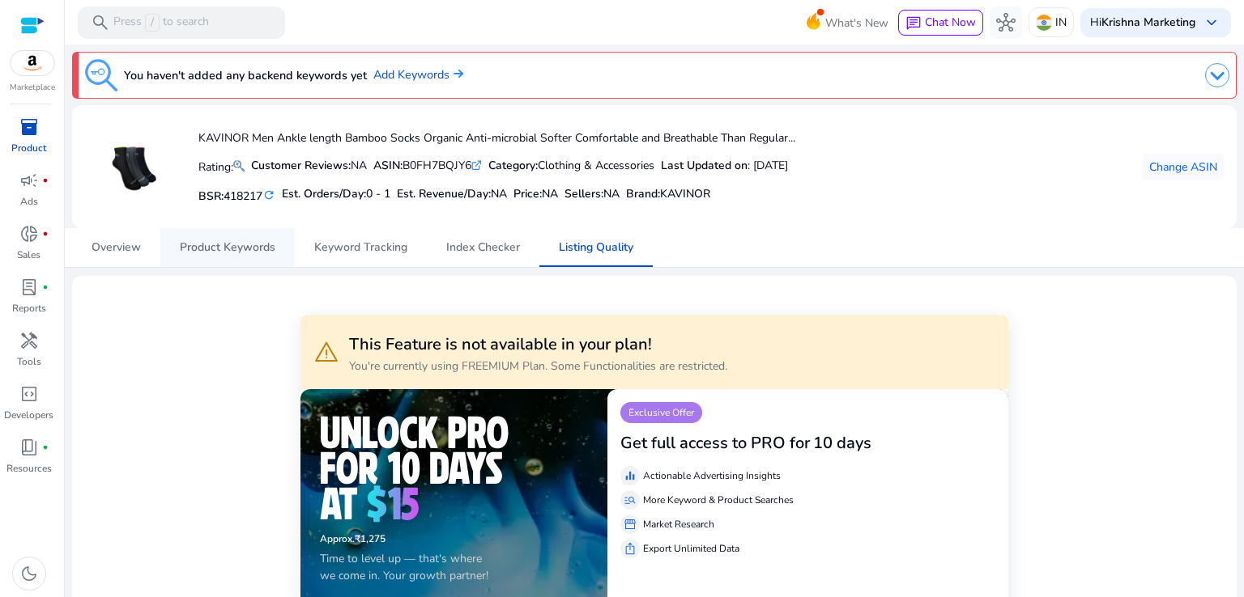
click at [266, 249] on span "Product Keywords" at bounding box center [228, 247] width 96 height 11
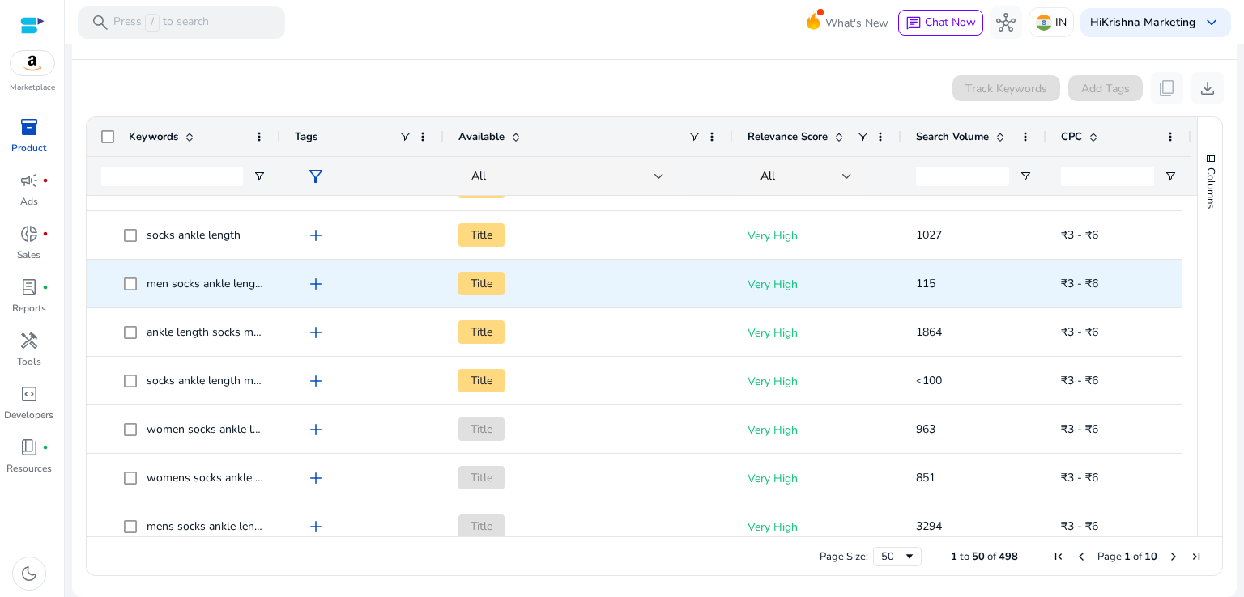
scroll to position [162, 0]
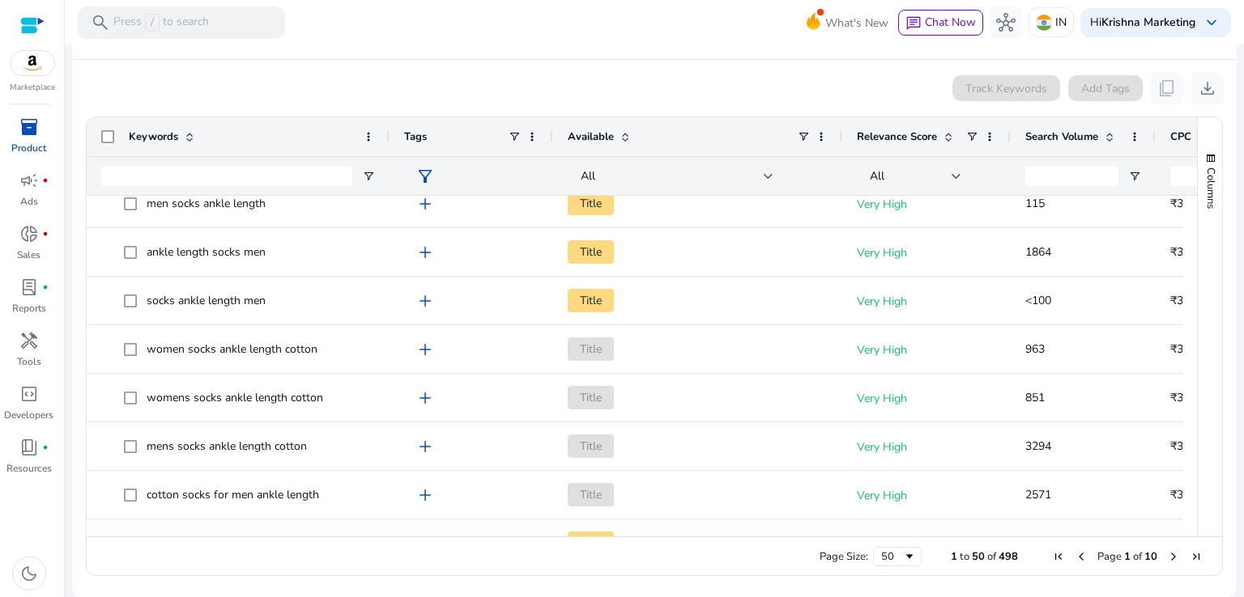
drag, startPoint x: 278, startPoint y: 137, endPoint x: 387, endPoint y: 147, distance: 109.7
click at [387, 147] on div at bounding box center [388, 136] width 6 height 39
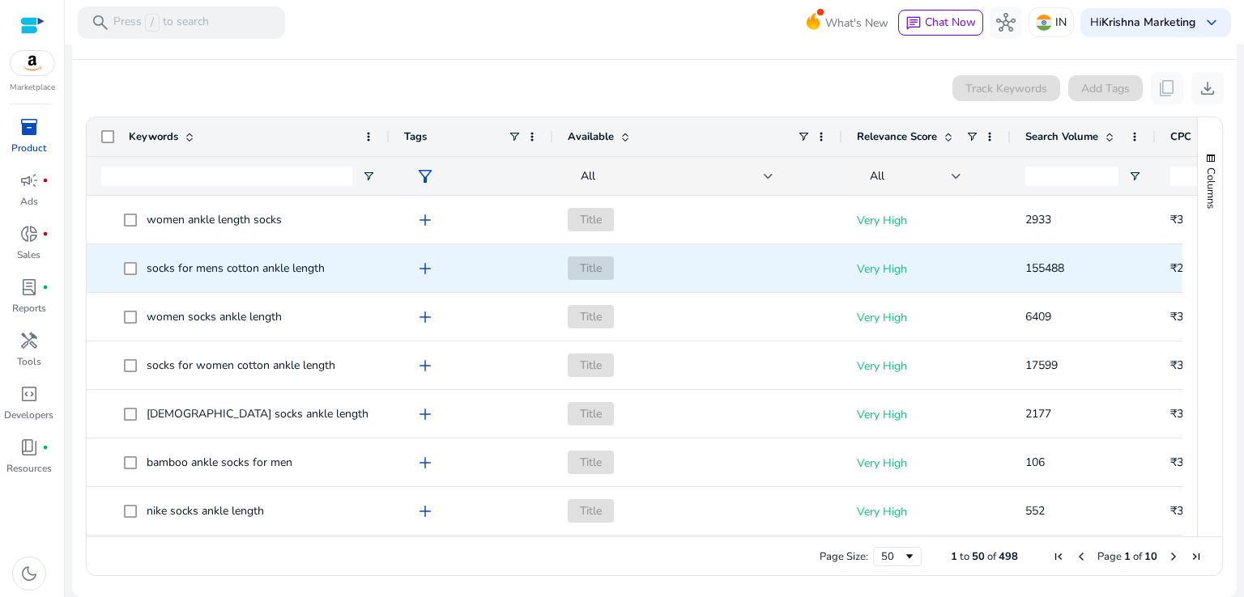
scroll to position [0, 0]
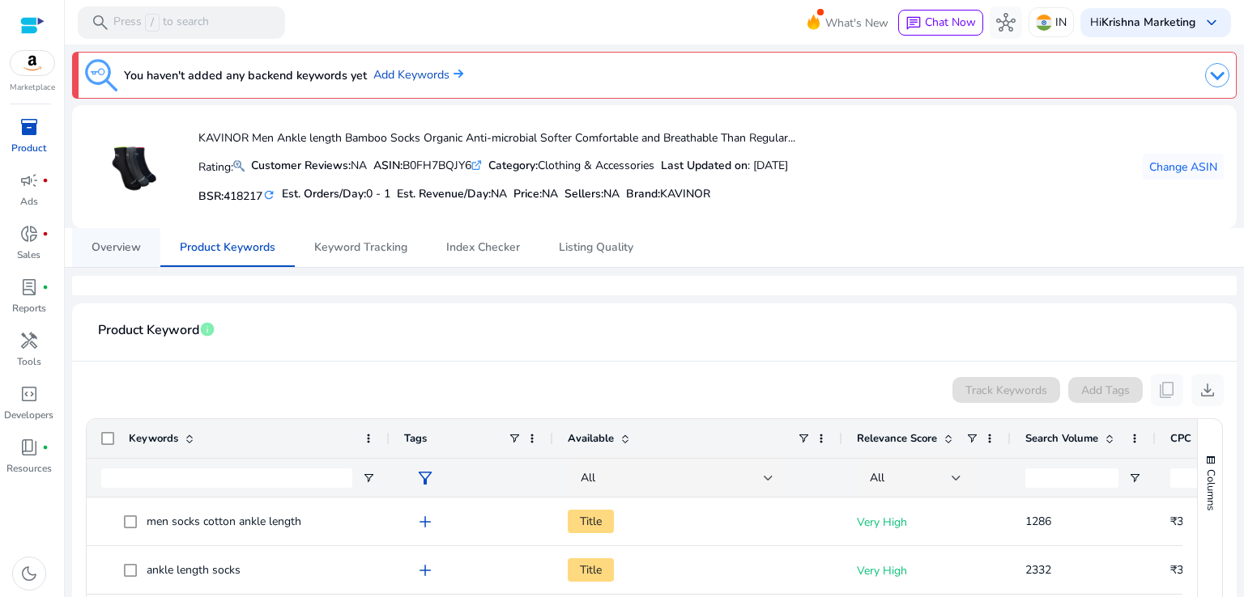
click at [132, 244] on span "Overview" at bounding box center [115, 247] width 49 height 11
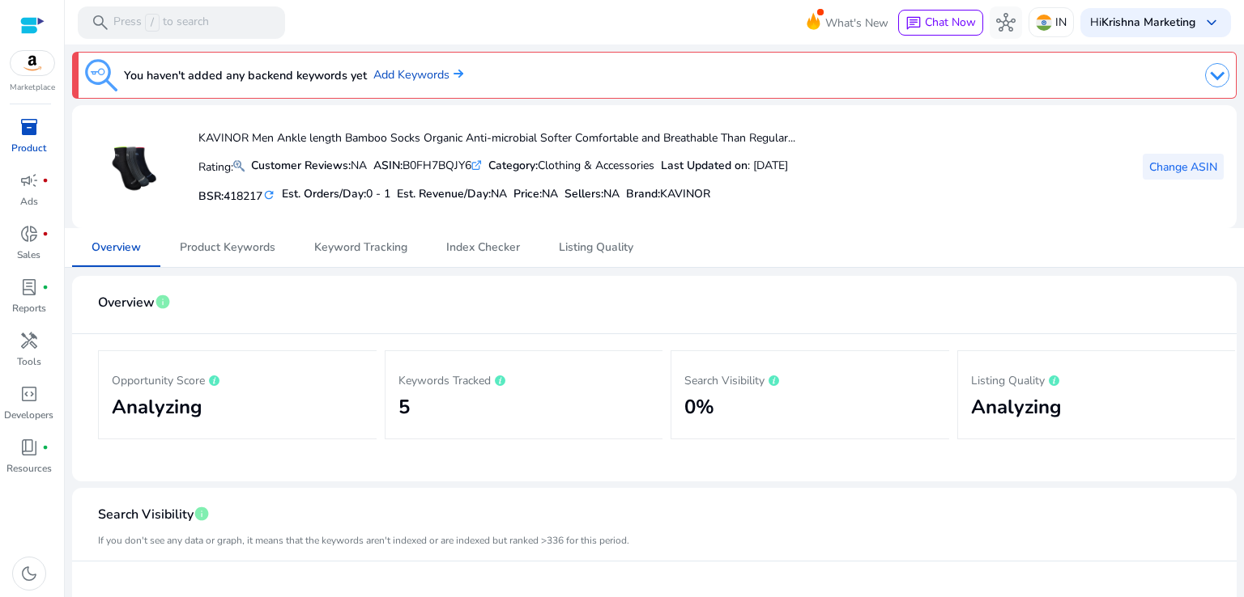
click at [1156, 162] on span "Change ASIN" at bounding box center [1183, 167] width 68 height 17
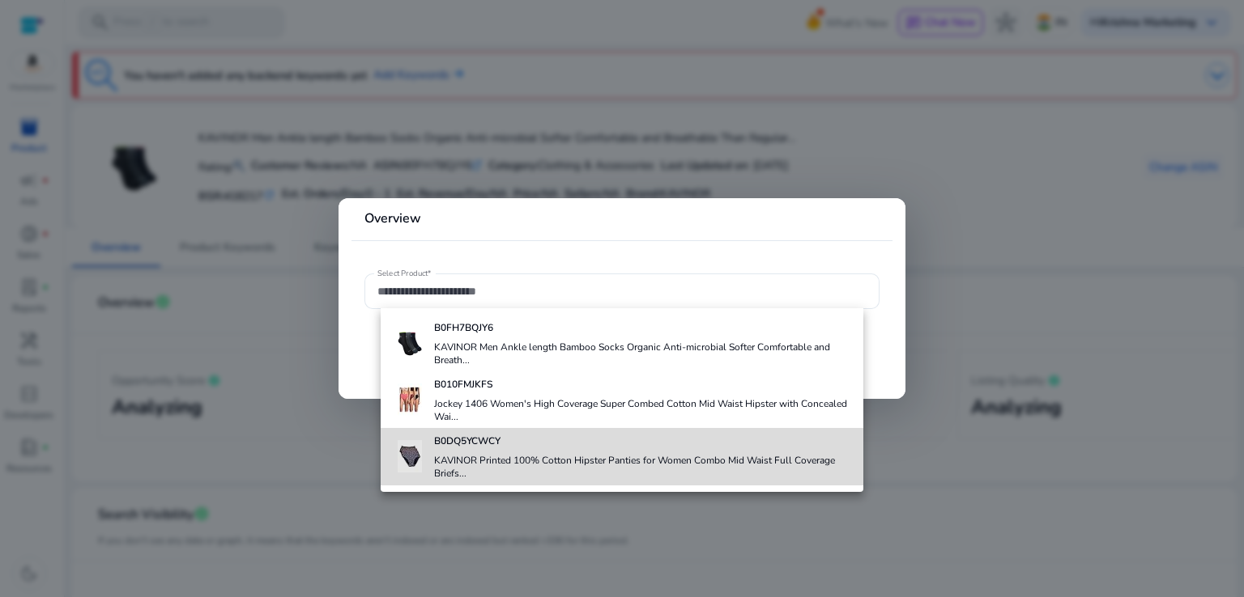
click at [504, 449] on div "B0DQ5YCWCY KAVINOR Printed 100% Cotton Hipster Panties for Women Combo Mid Wais…" at bounding box center [642, 456] width 417 height 57
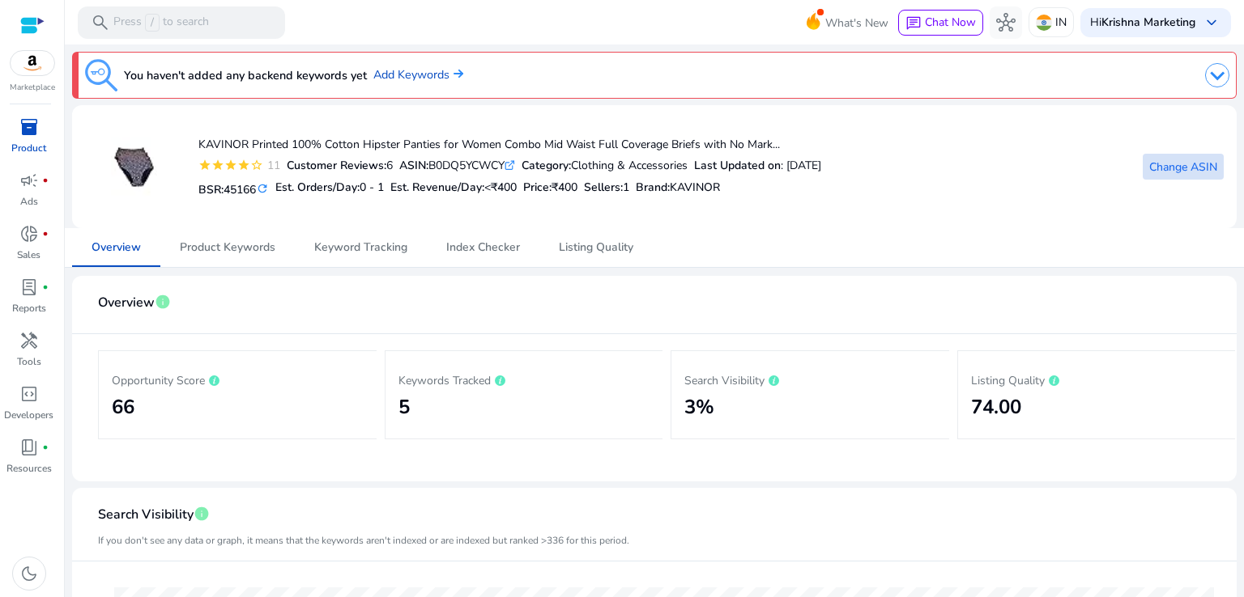
click at [1160, 163] on span "Change ASIN" at bounding box center [1183, 167] width 68 height 17
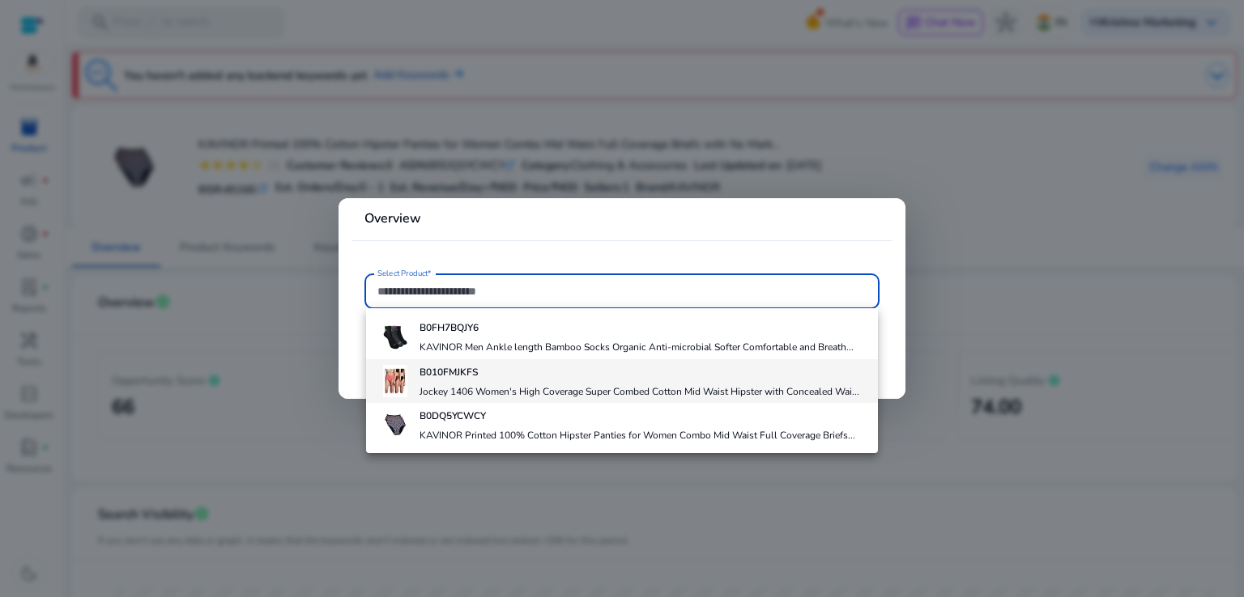
click at [492, 375] on h4 "B010FMJKFS" at bounding box center [639, 372] width 440 height 13
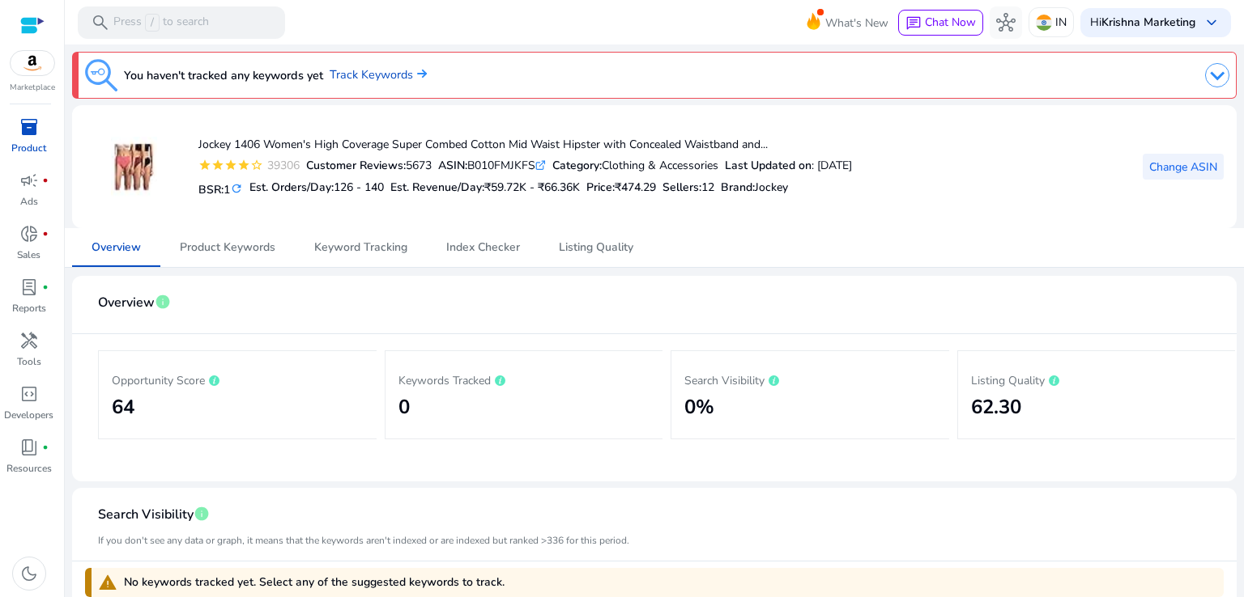
click at [1165, 176] on span at bounding box center [1182, 166] width 81 height 39
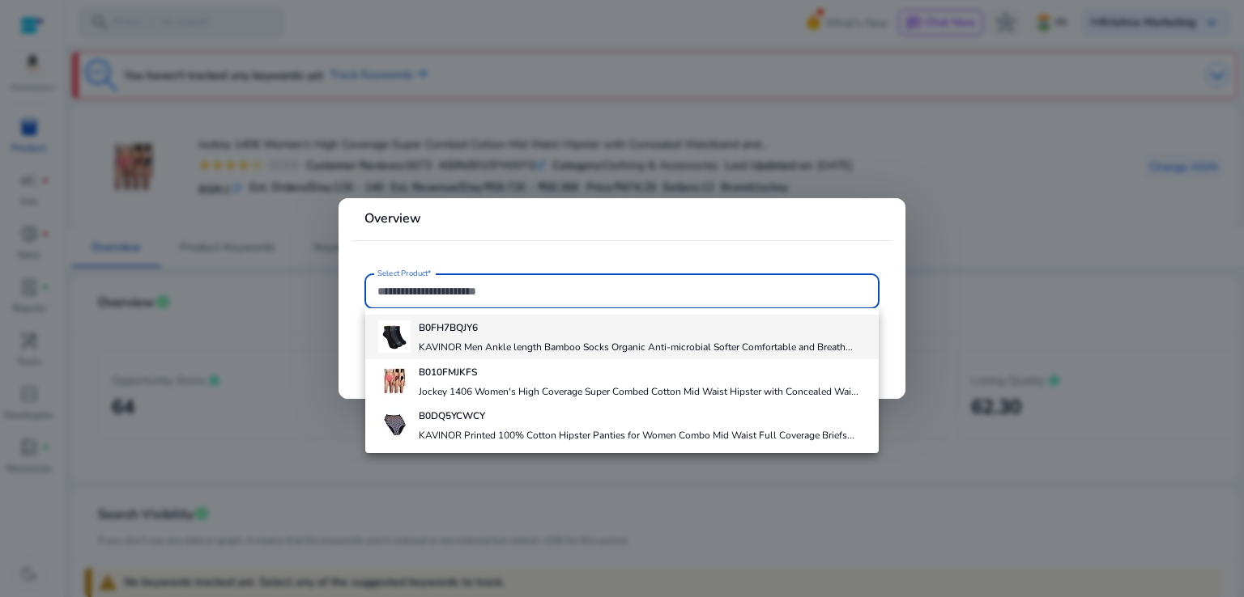
click at [508, 338] on div "B0FH7BQJY6 KAVINOR Men Ankle length Bamboo Socks Organic Anti-microbial Softer …" at bounding box center [636, 337] width 434 height 44
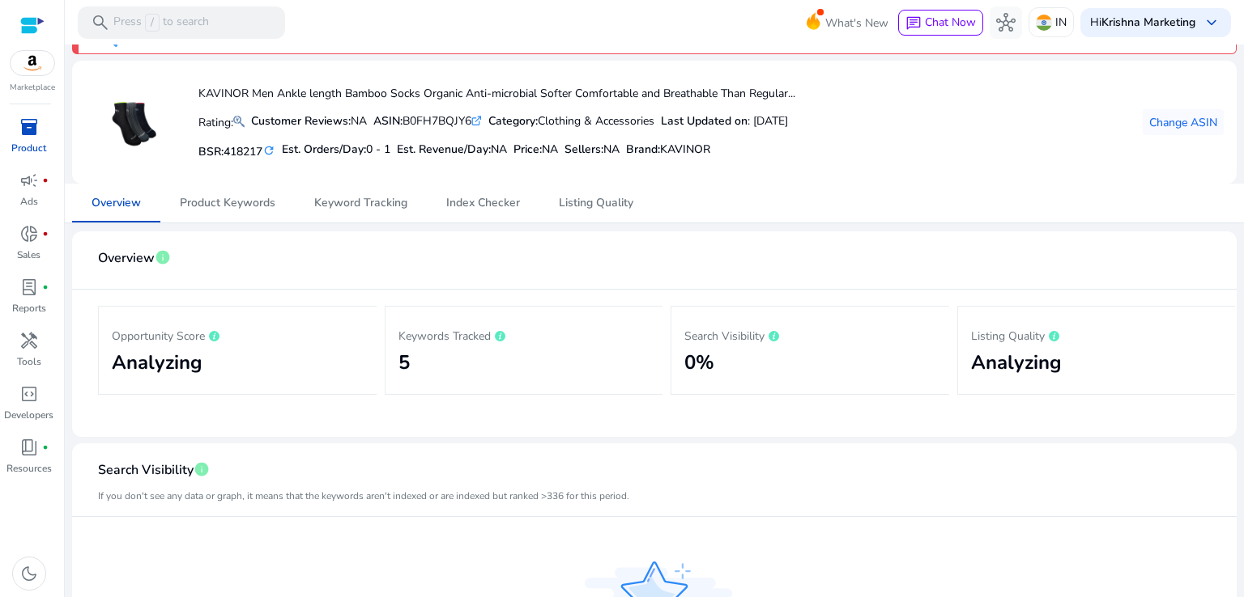
scroll to position [36, 0]
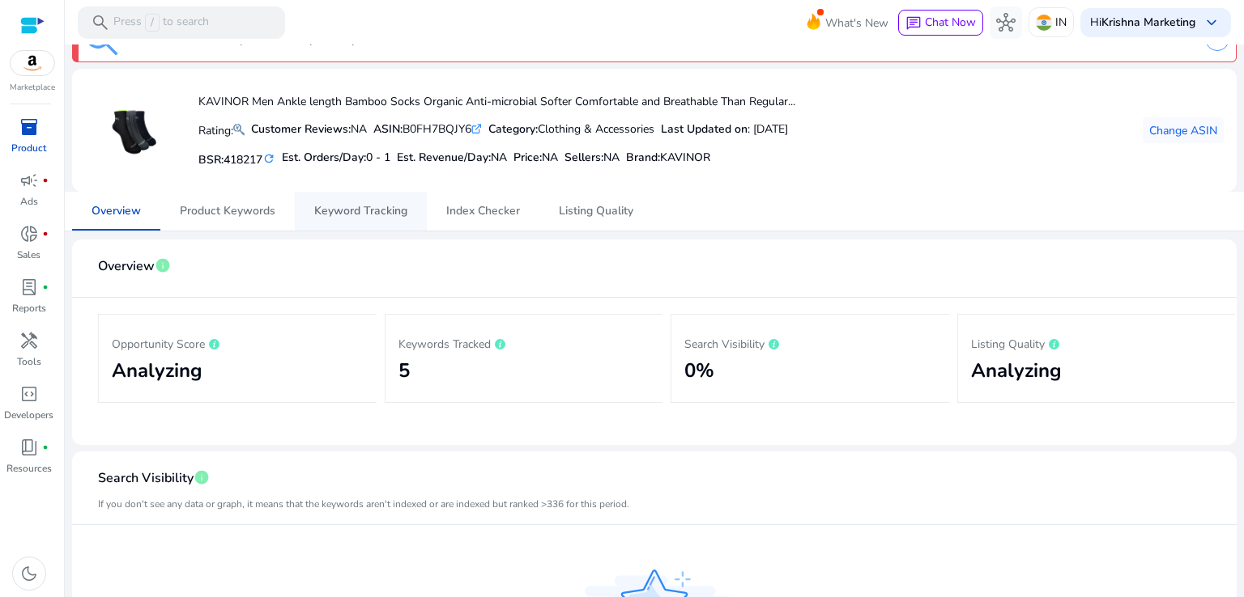
click at [410, 211] on link "Keyword Tracking" at bounding box center [361, 211] width 132 height 39
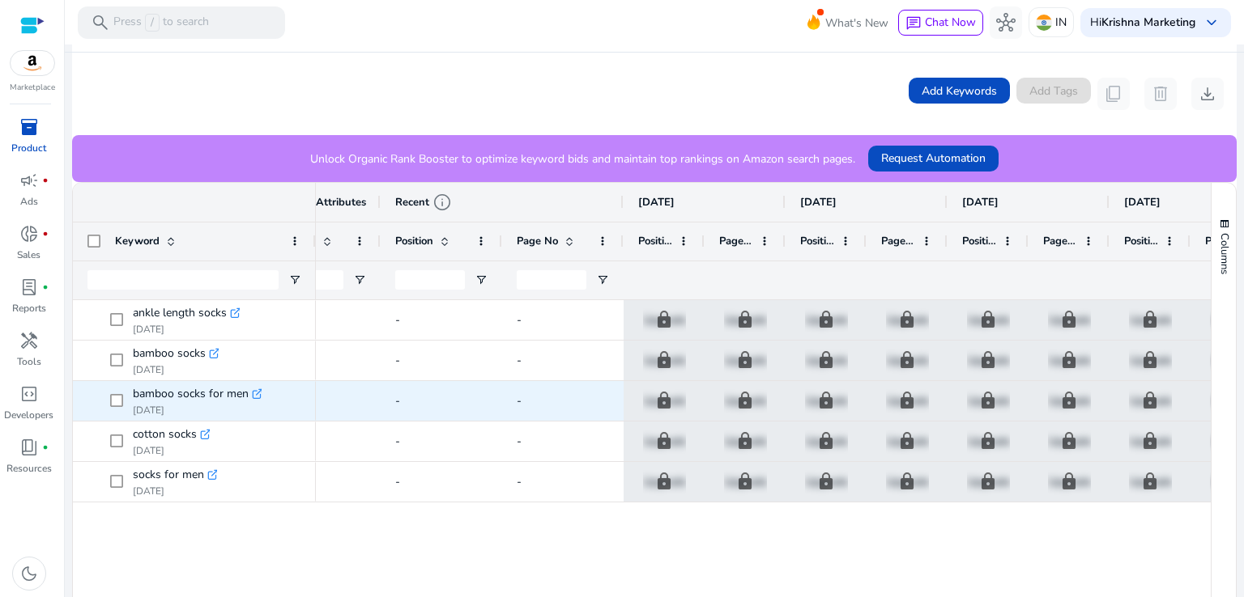
scroll to position [0, 501]
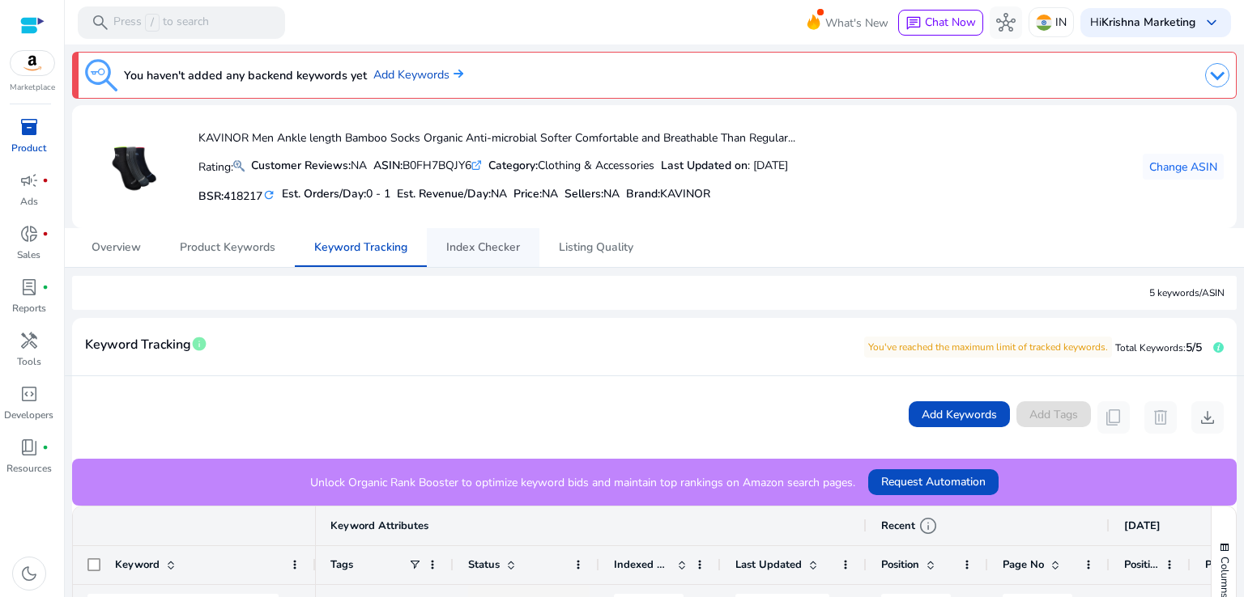
click at [427, 244] on link "Index Checker" at bounding box center [483, 247] width 113 height 39
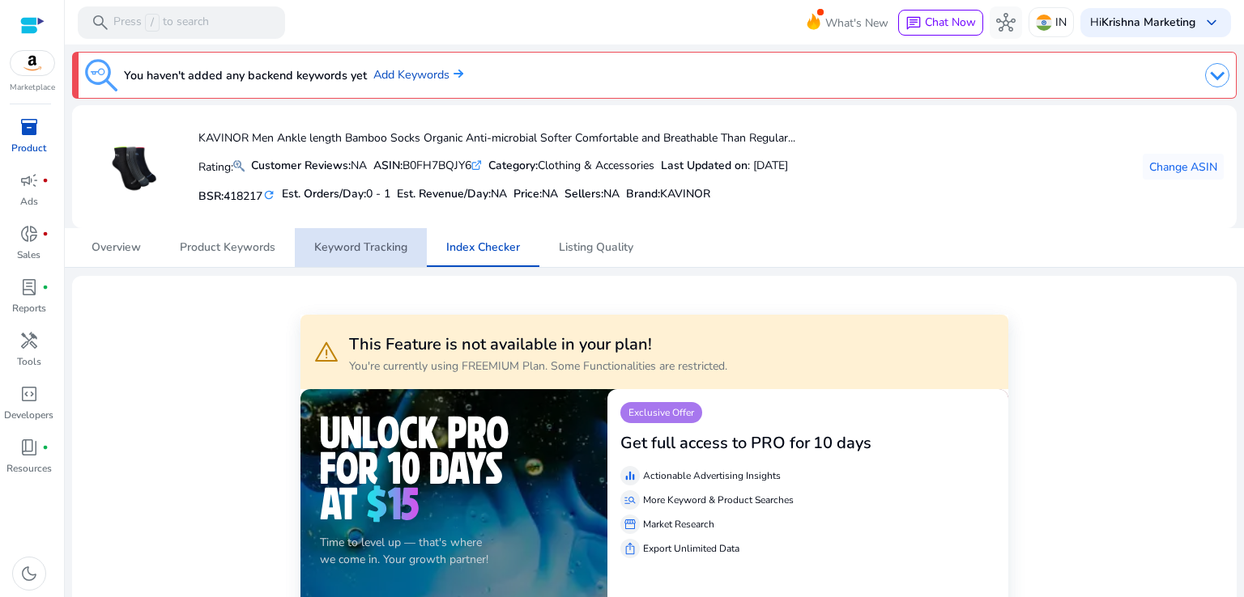
drag, startPoint x: 378, startPoint y: 247, endPoint x: 324, endPoint y: 236, distance: 55.3
click at [377, 247] on span "Keyword Tracking" at bounding box center [360, 247] width 93 height 11
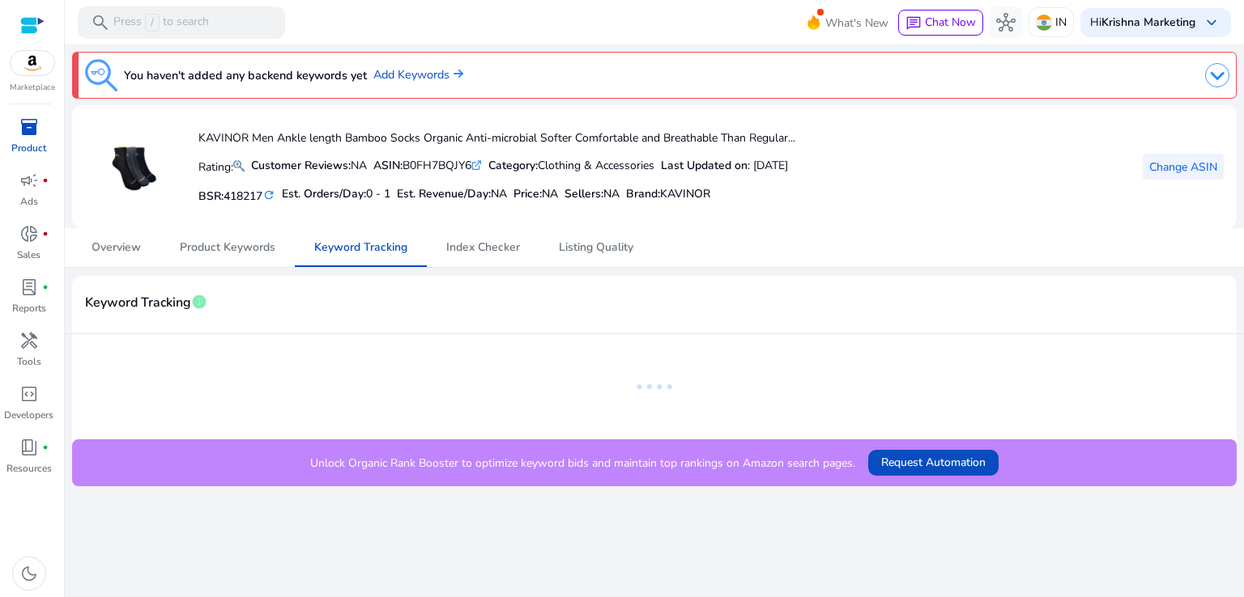
click at [1190, 159] on span "Change ASIN" at bounding box center [1183, 167] width 68 height 17
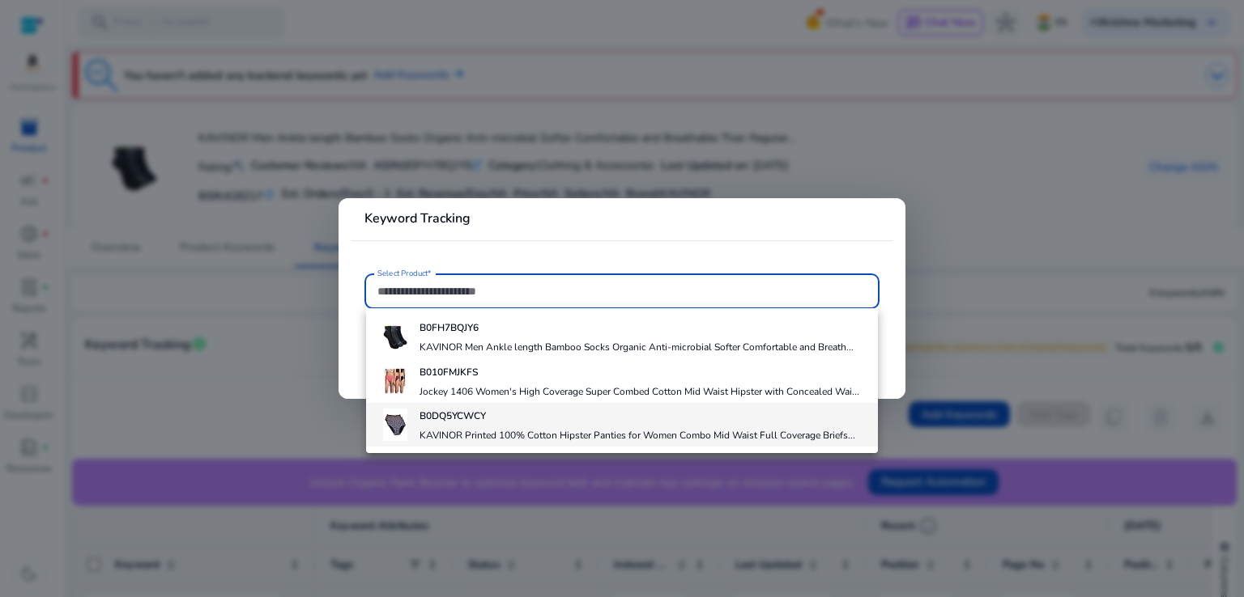
click at [466, 425] on div "B0DQ5YCWCY KAVINOR Printed 100% Cotton Hipster Panties for Women Combo Mid Wais…" at bounding box center [637, 425] width 436 height 44
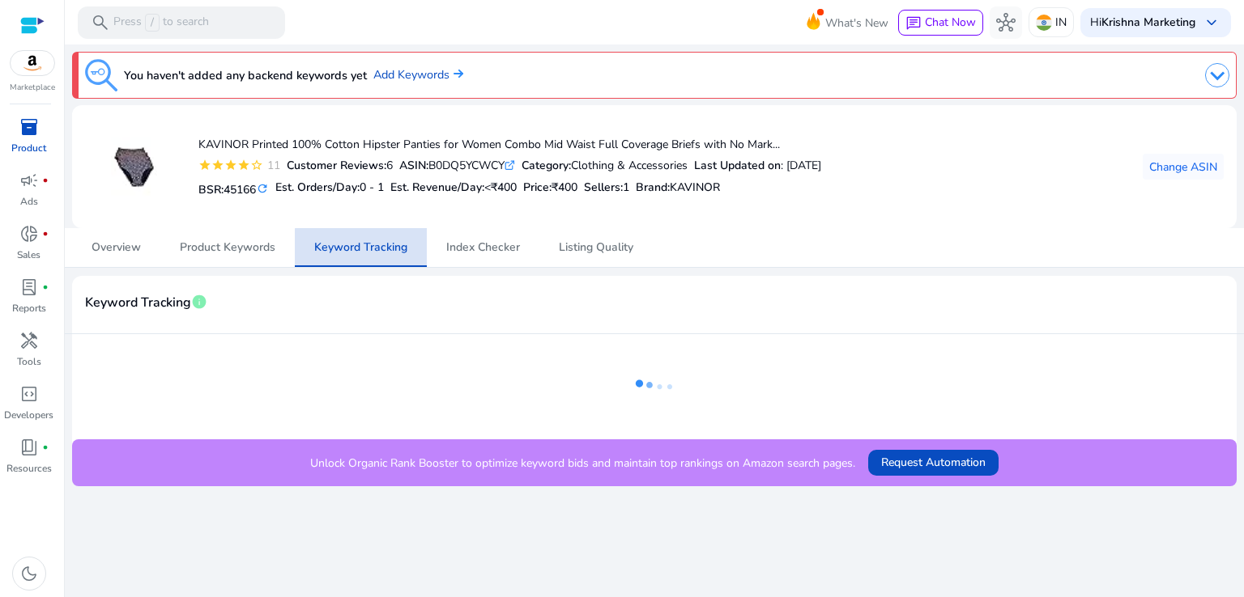
click at [369, 258] on span "Keyword Tracking" at bounding box center [360, 247] width 93 height 39
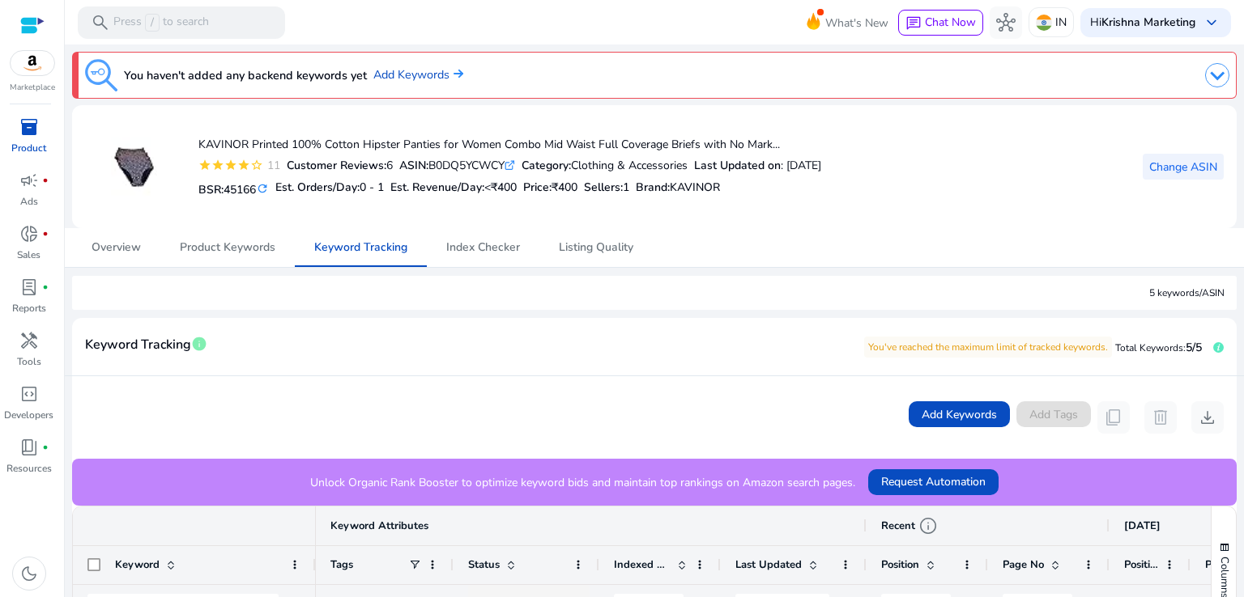
click at [1163, 170] on span "Change ASIN" at bounding box center [1183, 167] width 68 height 17
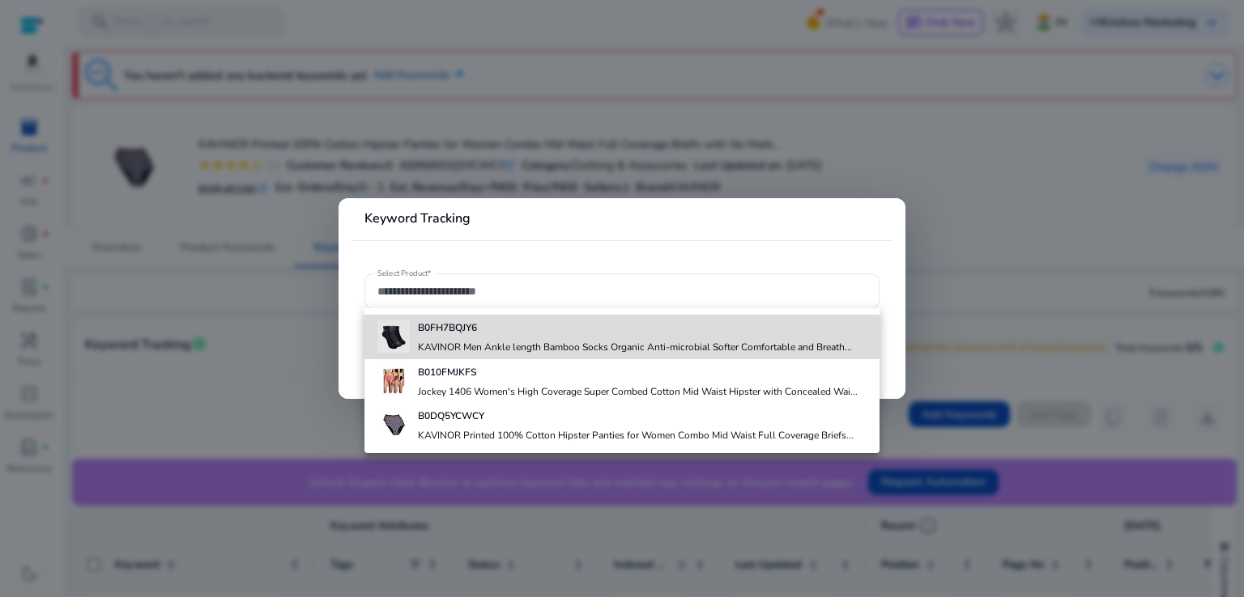
click at [529, 340] on div "B0FH7BQJY6 KAVINOR Men Ankle length Bamboo Socks Organic Anti-microbial Softer …" at bounding box center [635, 337] width 434 height 44
type input "**********"
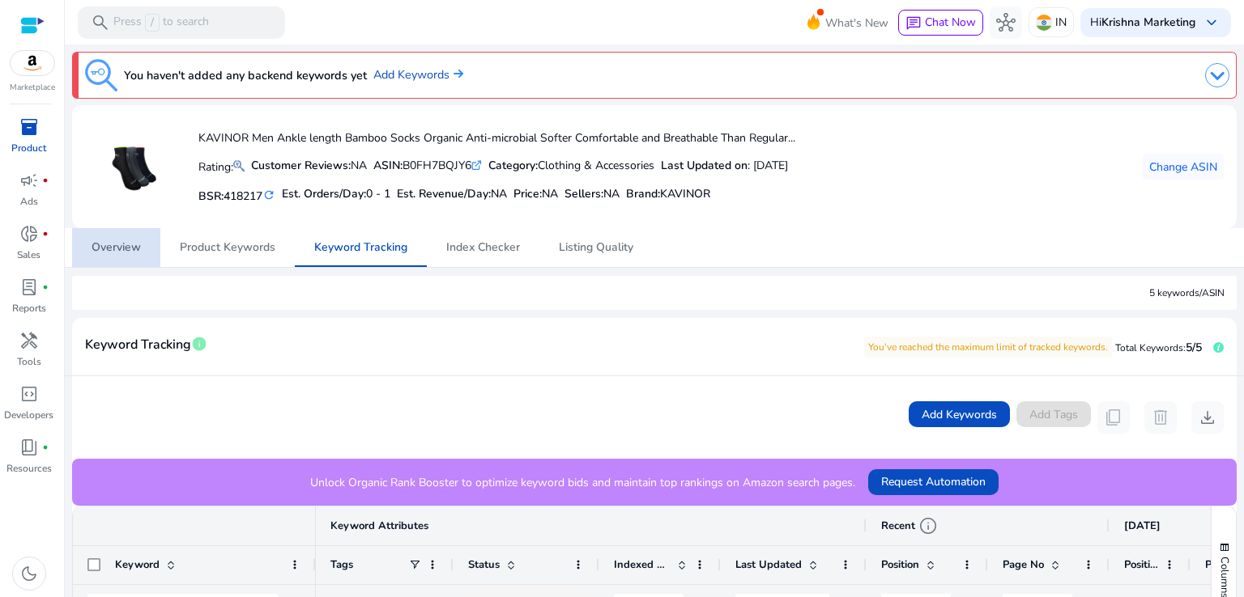
click at [104, 245] on span "Overview" at bounding box center [115, 247] width 49 height 11
